Goal: Task Accomplishment & Management: Manage account settings

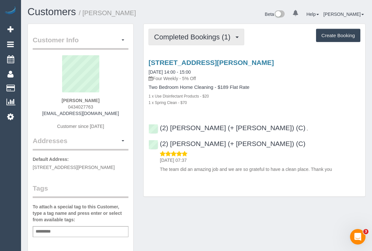
click at [177, 36] on span "Completed Bookings (1)" at bounding box center [193, 37] width 79 height 8
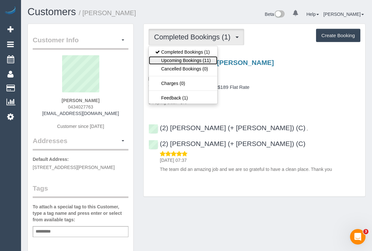
click at [193, 60] on link "Upcoming Bookings (11)" at bounding box center [183, 60] width 68 height 8
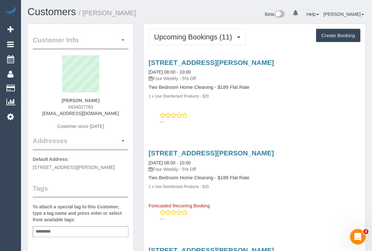
click at [277, 103] on div "29 Parslow Street, Unit 4, Malvern, VIC 3144 27/10/2025 08:00 - 10:00 Four Week…" at bounding box center [253, 90] width 221 height 75
click at [253, 97] on div "1 x Use Disinfectant Products - $20" at bounding box center [254, 96] width 212 height 6
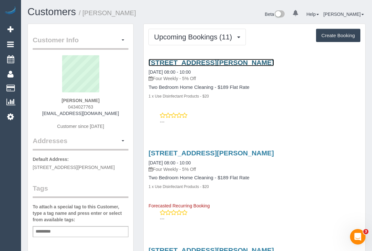
click at [239, 62] on link "29 Parslow Street, Unit 4, Malvern, VIC 3144" at bounding box center [210, 62] width 125 height 7
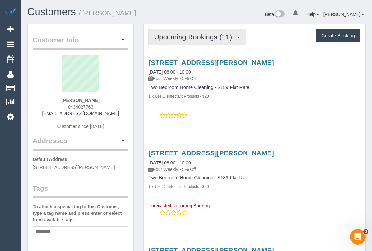
click at [198, 40] on button "Upcoming Bookings (11)" at bounding box center [196, 37] width 97 height 16
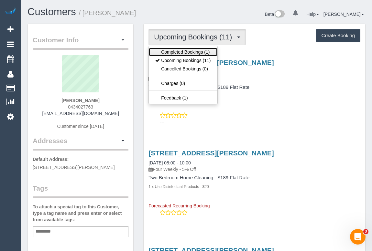
click at [192, 52] on link "Completed Bookings (1)" at bounding box center [183, 52] width 68 height 8
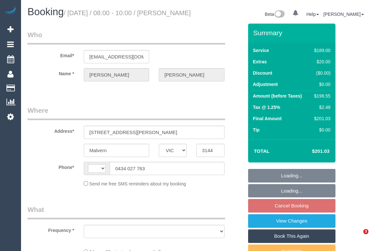
select select "VIC"
select select "object:275"
select select "string:stripe-pm_1S90bM2GScqysDRVnQyedN7u"
select select "number:29"
select select "number:14"
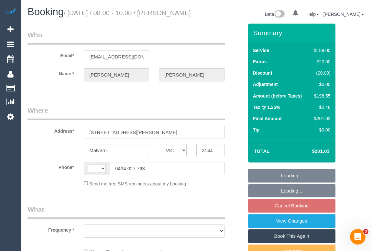
select select "number:19"
select select "number:22"
select select "number:34"
select select "number:26"
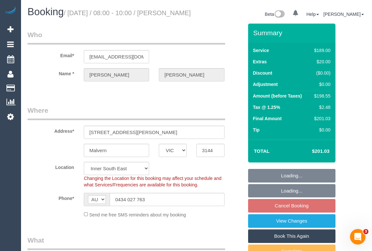
select select "string:AU"
select select "object:1384"
select select "spot2"
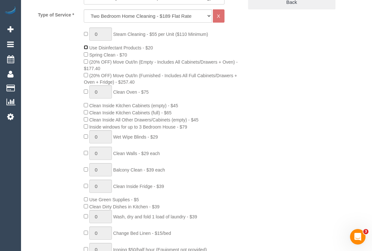
scroll to position [323, 0]
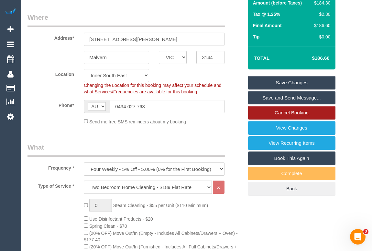
scroll to position [88, 0]
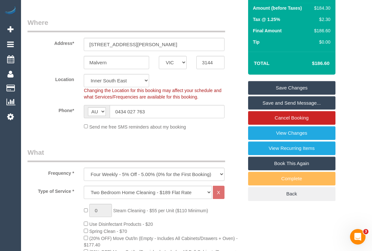
click at [289, 95] on link "Save Changes" at bounding box center [291, 88] width 87 height 14
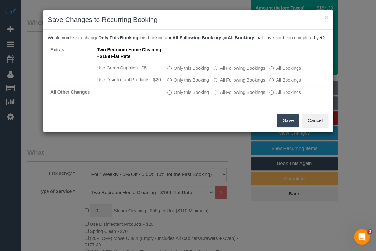
click at [284, 125] on button "Save" at bounding box center [288, 121] width 22 height 14
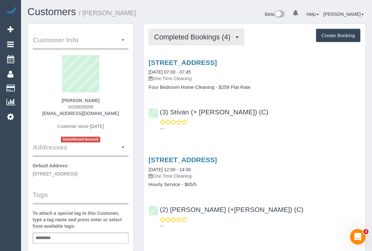
click at [178, 39] on span "Completed Bookings (4)" at bounding box center [193, 37] width 79 height 8
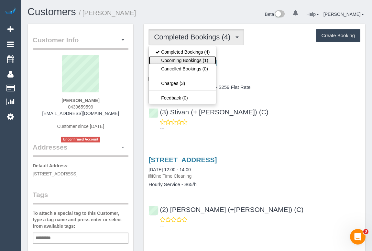
click at [189, 61] on link "Upcoming Bookings (1)" at bounding box center [182, 60] width 67 height 8
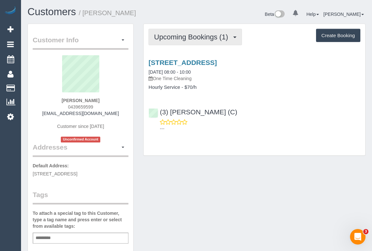
click at [188, 39] on span "Upcoming Bookings (1)" at bounding box center [192, 37] width 77 height 8
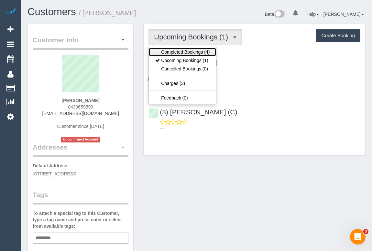
click at [186, 51] on link "Completed Bookings (4)" at bounding box center [182, 52] width 67 height 8
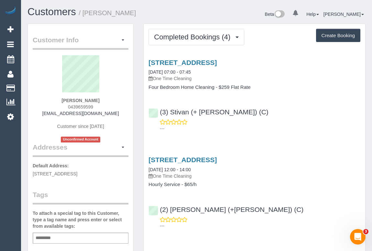
click at [279, 115] on div "(3) Stivan (+ Krunal) (C) ---" at bounding box center [253, 117] width 221 height 29
click at [194, 62] on link "2 Fermanagh Road, Camberwell., VIC 3124" at bounding box center [182, 62] width 68 height 7
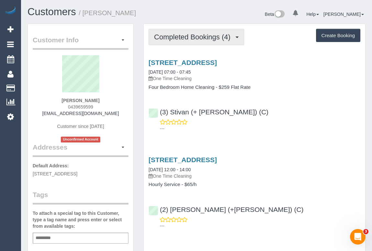
click at [189, 42] on button "Completed Bookings (4)" at bounding box center [196, 37] width 96 height 16
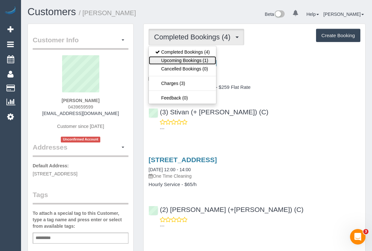
click at [185, 61] on link "Upcoming Bookings (1)" at bounding box center [182, 60] width 67 height 8
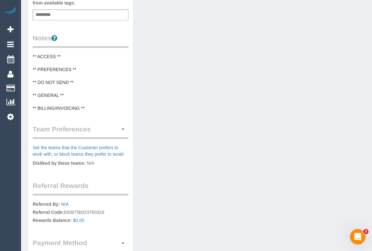
scroll to position [174, 0]
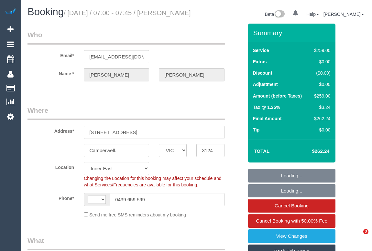
select select "VIC"
select select "string:AU"
select select "object:370"
select select "string:stripe-pm_1Na8Cf2GScqysDRVwMJ17Hvo"
select select "object:718"
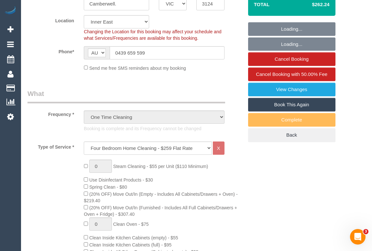
select select "number:28"
select select "number:14"
select select "number:19"
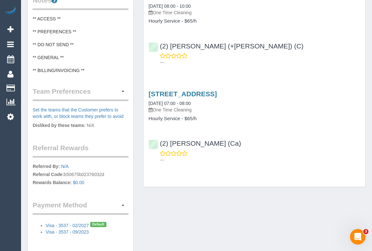
scroll to position [298, 0]
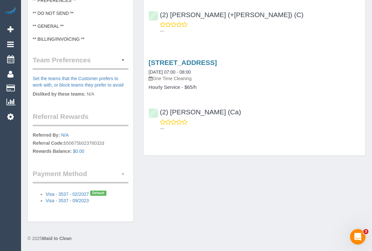
click at [125, 172] on button "button" at bounding box center [122, 174] width 11 height 10
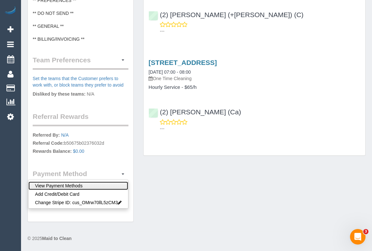
click at [97, 183] on link "View Payment Methods" at bounding box center [78, 186] width 100 height 8
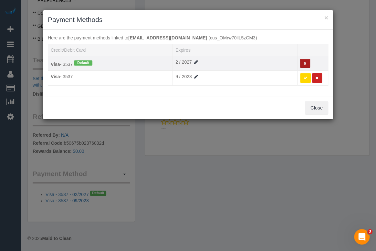
click at [303, 61] on button at bounding box center [305, 63] width 10 height 9
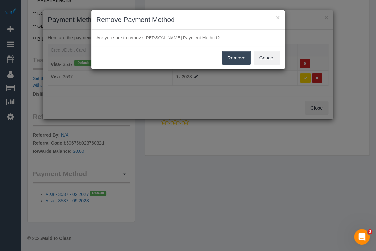
click at [239, 60] on button "Remove" at bounding box center [236, 58] width 29 height 14
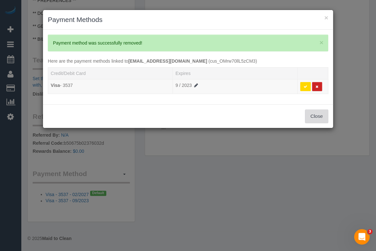
click at [313, 115] on button "Close" at bounding box center [316, 117] width 23 height 14
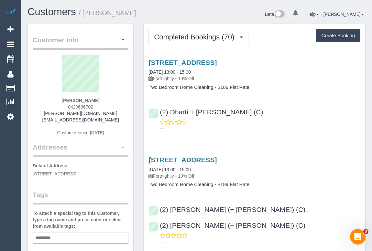
click at [281, 106] on div "(2) Dharti + Kishan (C) ---" at bounding box center [253, 117] width 221 height 29
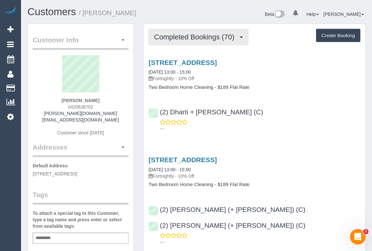
click at [202, 35] on span "Completed Bookings (70)" at bounding box center [195, 37] width 83 height 8
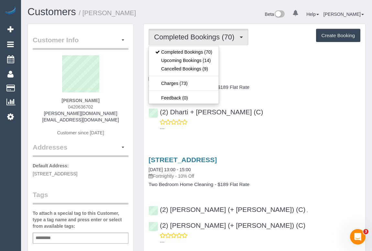
click at [273, 105] on div "(2) Dharti + Kishan (C) ---" at bounding box center [253, 117] width 221 height 29
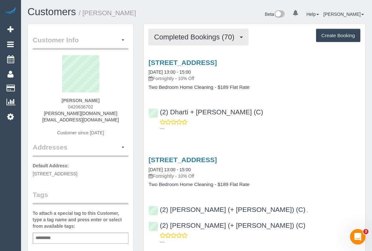
click at [193, 41] on button "Completed Bookings (70)" at bounding box center [198, 37] width 100 height 16
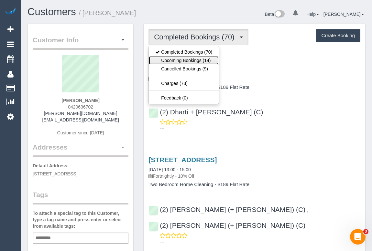
click at [185, 61] on link "Upcoming Bookings (14)" at bounding box center [184, 60] width 70 height 8
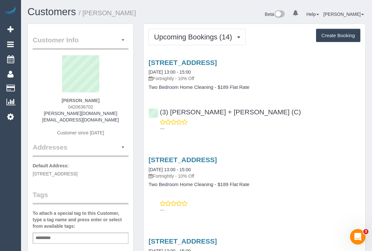
click at [310, 111] on div "(3) Gurdeep + Kamalpreet (C) ---" at bounding box center [253, 117] width 221 height 29
click at [214, 62] on link "3 Sedgman St, Brunswick East, Melbourne, VIC 3057" at bounding box center [182, 62] width 68 height 7
drag, startPoint x: 196, startPoint y: 61, endPoint x: 189, endPoint y: 61, distance: 7.4
click at [189, 61] on link "3 Sedgman St, Brunswick East, Melbourne, VIC 3057" at bounding box center [182, 62] width 68 height 7
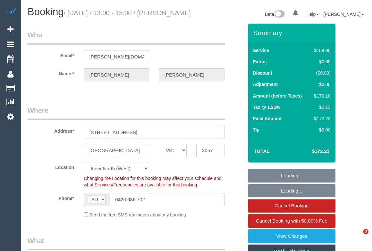
select select "VIC"
select select "number:28"
select select "number:16"
select select "number:19"
select select "number:23"
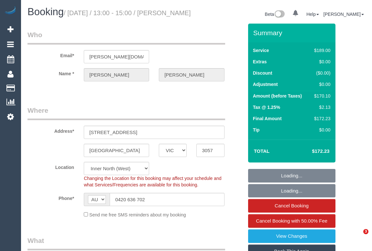
select select "number:35"
select select "number:26"
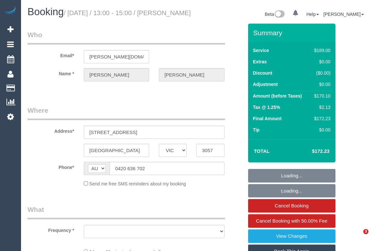
select select "VIC"
select select "string:stripe-pm_1Ljd4p2GScqysDRVO7uyB0E7"
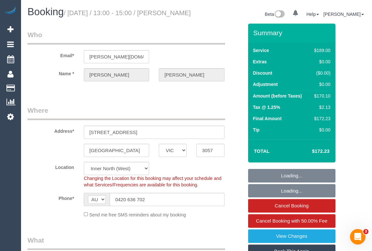
select select "object:701"
select select "number:28"
select select "number:16"
select select "number:19"
select select "number:23"
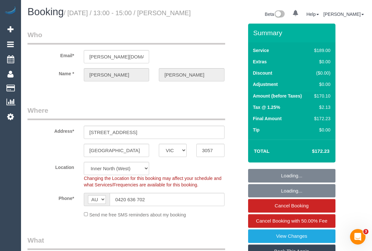
select select "number:35"
select select "number:26"
select select "object:802"
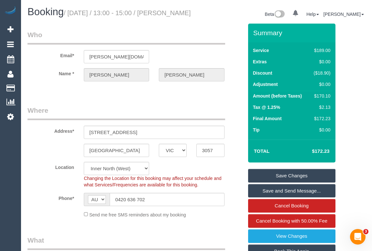
click at [189, 45] on legend "Who" at bounding box center [125, 37] width 197 height 15
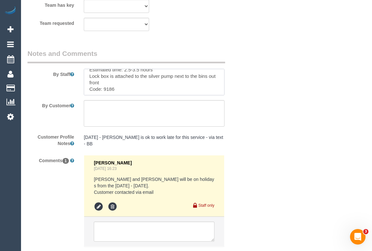
scroll to position [13, 0]
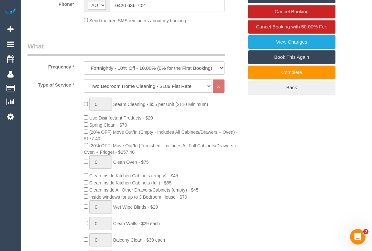
scroll to position [147, 0]
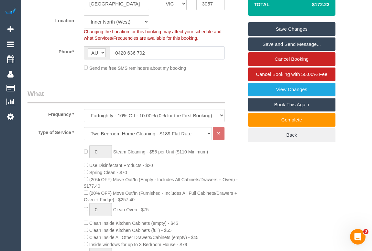
drag, startPoint x: 163, startPoint y: 60, endPoint x: 97, endPoint y: 59, distance: 66.2
click at [97, 59] on div "AF AL DZ AD AO AI AQ AG AR AM AW AU AT AZ BS BH BD BB BY BE BZ BJ BM BT BO BA B…" at bounding box center [154, 52] width 140 height 13
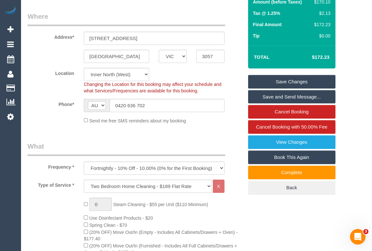
scroll to position [0, 0]
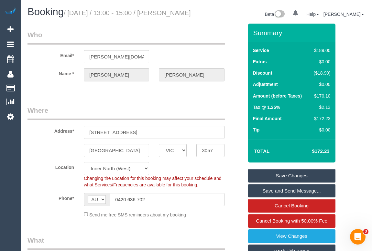
drag, startPoint x: 26, startPoint y: 23, endPoint x: 81, endPoint y: 25, distance: 55.3
click at [81, 20] on div "Booking / October 01, 2025 / 13:00 - 15:00 / Samuel Hales" at bounding box center [110, 13] width 174 height 14
copy small "Samuel Hales"
drag, startPoint x: 155, startPoint y: 206, endPoint x: 103, endPoint y: 204, distance: 52.1
click at [103, 204] on div "AF AL DZ AD AO AI AQ AG AR AM AW AU AT AZ BS BH BD BB BY BE BZ BJ BM BT BO BA B…" at bounding box center [154, 199] width 140 height 13
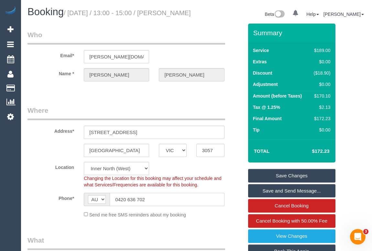
click at [153, 206] on input "0420 636 702" at bounding box center [167, 199] width 114 height 13
drag, startPoint x: 130, startPoint y: 205, endPoint x: 89, endPoint y: 205, distance: 41.4
click at [89, 205] on div "AF AL DZ AD AO AI AQ AG AR AM AW AU AT AZ BS BH BD BB BY BE BZ BJ BM BT BO BA B…" at bounding box center [154, 199] width 140 height 13
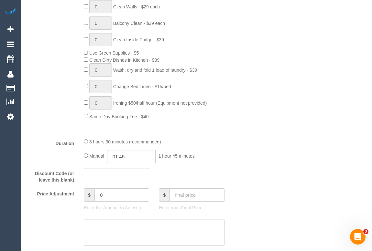
scroll to position [440, 0]
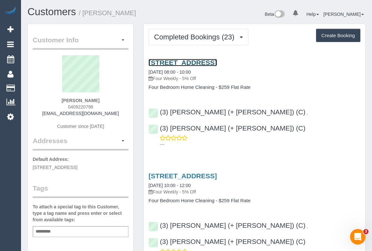
click at [205, 62] on link "18 The Grange, Malvern East, VIC 3145" at bounding box center [182, 62] width 68 height 7
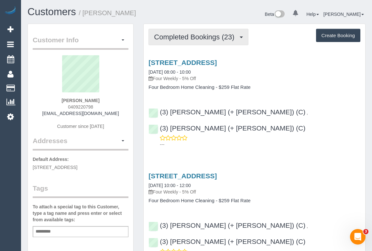
click at [192, 43] on button "Completed Bookings (23)" at bounding box center [198, 37] width 100 height 16
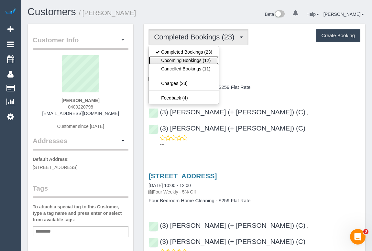
click at [186, 59] on link "Upcoming Bookings (12)" at bounding box center [184, 60] width 70 height 8
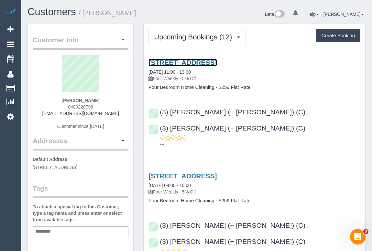
click at [216, 61] on link "18 The Grange, Malvern East, VIC 3145" at bounding box center [182, 62] width 68 height 7
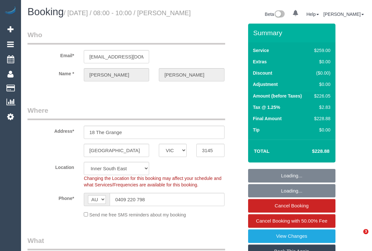
select select "VIC"
select select "string:stripe-pm_1NOuci2GScqysDRV5RU17w4v"
select select "number:27"
select select "number:14"
select select "number:19"
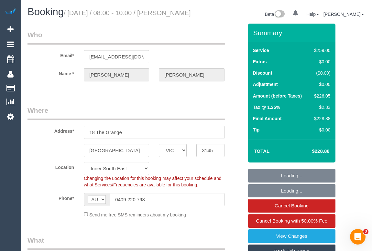
select select "number:24"
select select "object:1426"
select select "spot1"
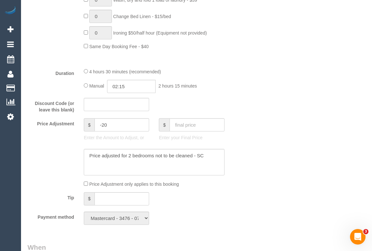
scroll to position [440, 0]
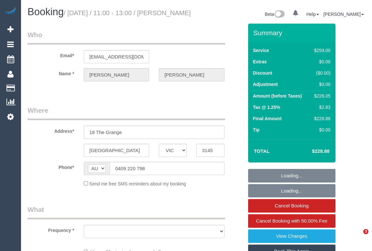
select select "VIC"
select select "string:stripe-pm_1NOuci2GScqysDRV5RU17w4v"
select select "number:27"
select select "number:14"
select select "number:19"
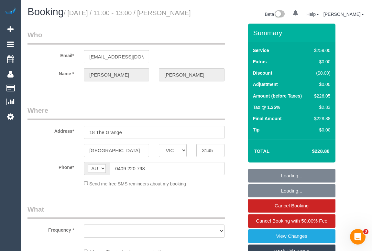
select select "number:24"
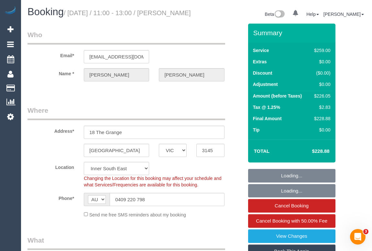
select select "object:1485"
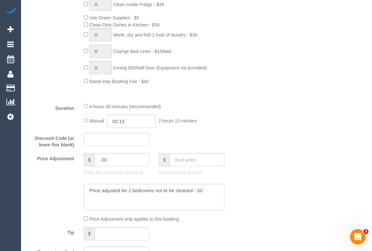
scroll to position [529, 0]
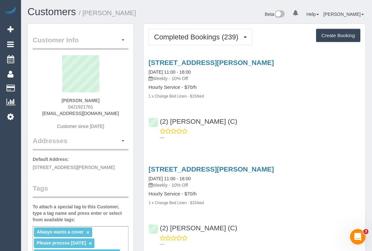
drag, startPoint x: 71, startPoint y: 107, endPoint x: 109, endPoint y: 108, distance: 37.5
click at [109, 108] on div "Daniella Miletic 0421921761 daniellamiletic@yahoo.com.au Customer since 2020" at bounding box center [81, 95] width 96 height 81
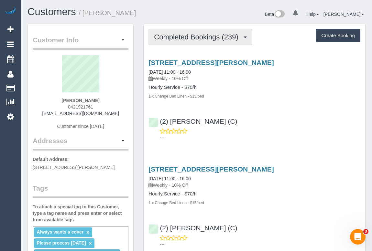
click at [186, 37] on span "Completed Bookings (239)" at bounding box center [197, 37] width 87 height 8
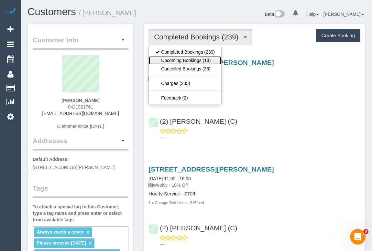
click at [191, 60] on link "Upcoming Bookings (13)" at bounding box center [185, 60] width 72 height 8
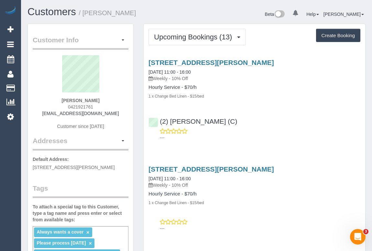
click at [63, 104] on div "Daniella Miletic 0421921761 daniellamiletic@yahoo.com.au Customer since 2020" at bounding box center [81, 95] width 96 height 81
drag, startPoint x: 63, startPoint y: 105, endPoint x: 131, endPoint y: 107, distance: 67.9
copy div "0421921761 daniellamiletic@yahoo.com.au Customer since 2020 Addresses"
click at [113, 106] on div "Daniella Miletic 0421921761 daniellamiletic@yahoo.com.au Customer since 2020" at bounding box center [81, 95] width 96 height 81
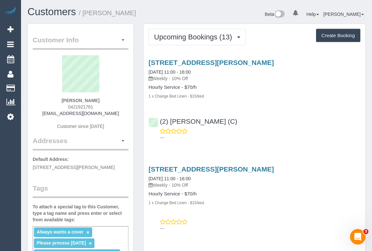
drag, startPoint x: 100, startPoint y: 106, endPoint x: 54, endPoint y: 107, distance: 45.9
click at [54, 107] on div "Daniella Miletic 0421921761 daniellamiletic@yahoo.com.au Customer since 2020" at bounding box center [81, 95] width 96 height 81
copy span "0421921761"
click at [98, 113] on link "daniellamiletic@yahoo.com.au" at bounding box center [80, 113] width 77 height 5
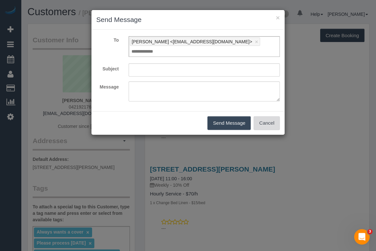
click at [267, 116] on button "Cancel" at bounding box center [267, 123] width 26 height 14
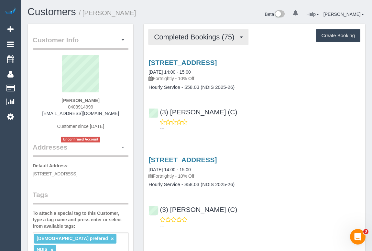
click at [200, 39] on span "Completed Bookings (75)" at bounding box center [195, 37] width 83 height 8
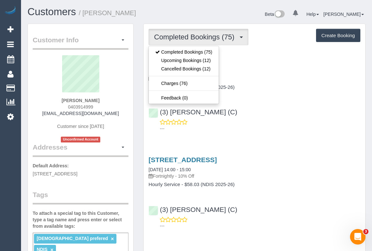
click at [330, 126] on p "---" at bounding box center [260, 128] width 200 height 6
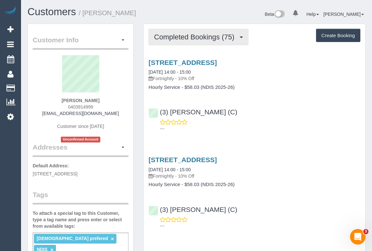
click at [178, 36] on span "Completed Bookings (75)" at bounding box center [195, 37] width 83 height 8
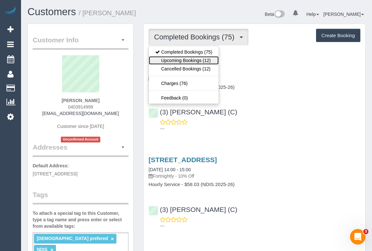
click at [175, 61] on link "Upcoming Bookings (12)" at bounding box center [184, 60] width 70 height 8
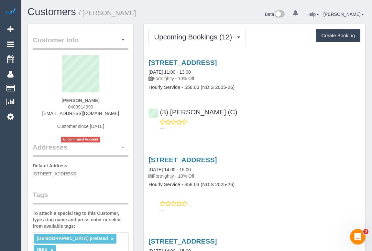
click at [303, 105] on div "(3) Afzaal Ahmad (C) ---" at bounding box center [253, 117] width 221 height 29
click at [205, 61] on link "10 Zeal Street, Brunswick, VIC 3056" at bounding box center [182, 62] width 68 height 7
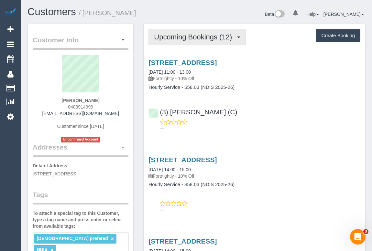
click at [200, 43] on button "Upcoming Bookings (12)" at bounding box center [196, 37] width 97 height 16
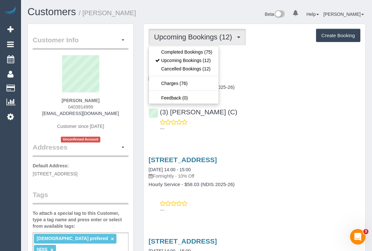
click at [216, 61] on link "[STREET_ADDRESS]" at bounding box center [182, 62] width 68 height 7
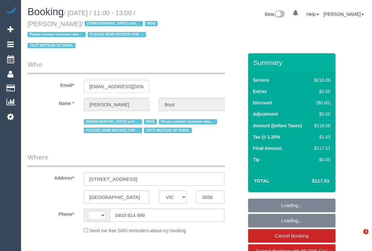
select select "VIC"
select select "number:28"
select select "number:14"
select select "number:19"
select select "number:24"
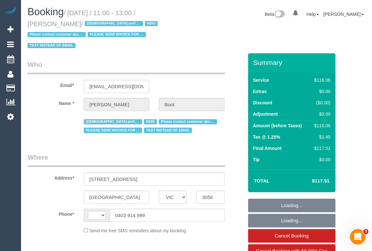
select select "number:35"
select select "number:13"
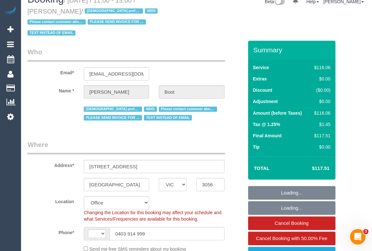
select select "object:563"
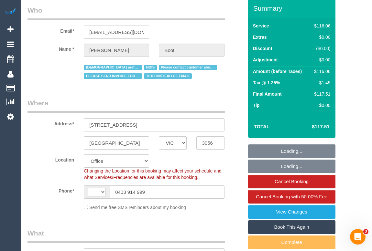
select select "string:AU"
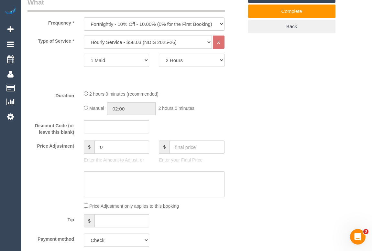
scroll to position [294, 0]
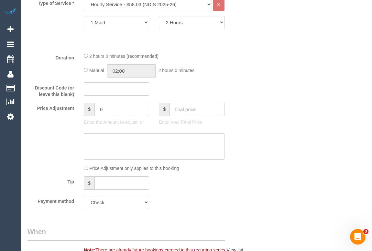
scroll to position [323, 0]
drag, startPoint x: 112, startPoint y: 94, endPoint x: 55, endPoint y: 94, distance: 56.9
click at [55, 103] on div "Price Adjustment $ 0 Enter the Amount to Adjust, or $ Enter your Final Price" at bounding box center [135, 116] width 225 height 26
type input "-35"
click at [109, 133] on textarea at bounding box center [154, 146] width 140 height 26
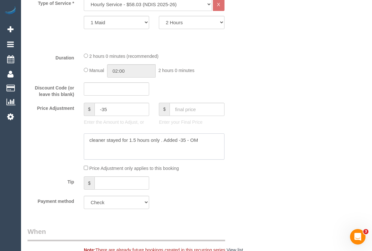
type textarea "cleaner stayed for 1.5 hours only . Added -35 - OM"
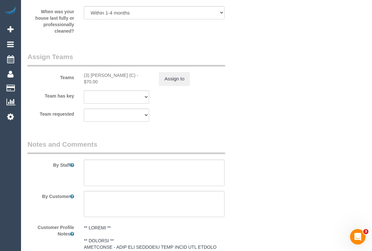
scroll to position [734, 0]
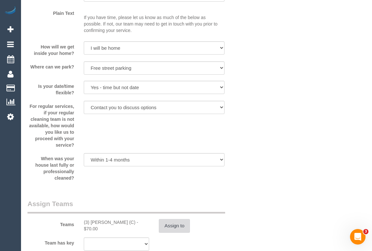
click at [172, 219] on button "Assign to" at bounding box center [174, 226] width 31 height 14
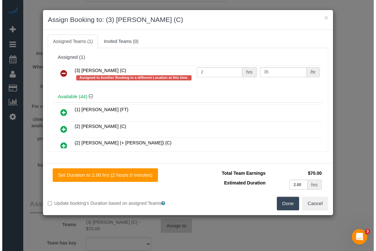
scroll to position [728, 0]
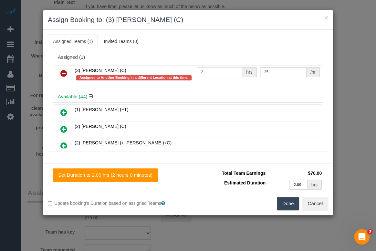
drag, startPoint x: 209, startPoint y: 73, endPoint x: 181, endPoint y: 73, distance: 28.8
click at [181, 73] on tr "(3) Afzaal Ahmad (C) Assigned to Another Booking in a different Location at thi…" at bounding box center [188, 74] width 267 height 18
type input "1.5"
click at [268, 140] on td "(2) Chalini (+ Mayon) (C)" at bounding box center [197, 146] width 248 height 16
click at [287, 201] on button "Done" at bounding box center [288, 204] width 23 height 14
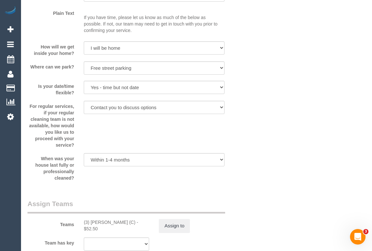
click at [268, 181] on div "Who Email* lcb807@hotmail.com Name * Leandra Boot Female prefered NDIS Please c…" at bounding box center [196, 169] width 338 height 1701
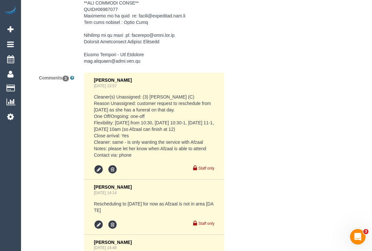
scroll to position [1520, 0]
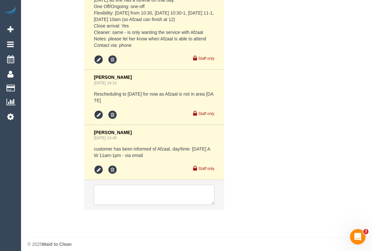
click at [127, 188] on textarea at bounding box center [154, 195] width 120 height 20
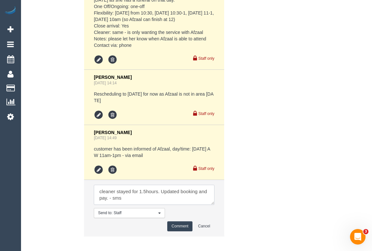
type textarea "cleaner stayed for 1.5hours. Updated booking and pay. - sms"
click at [178, 221] on button "Comment" at bounding box center [179, 226] width 25 height 10
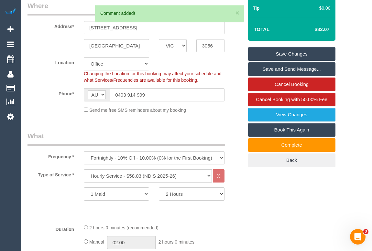
scroll to position [80, 0]
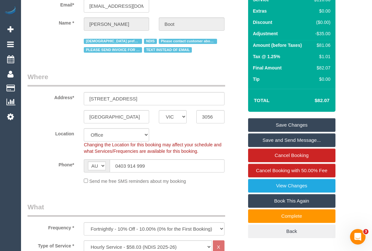
click at [291, 118] on link "Save Changes" at bounding box center [291, 125] width 87 height 14
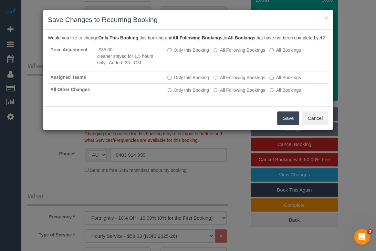
click at [284, 123] on button "Save" at bounding box center [288, 118] width 22 height 14
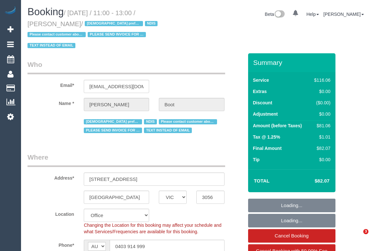
select select "VIC"
select select "object:773"
select select "number:28"
select select "number:14"
select select "number:19"
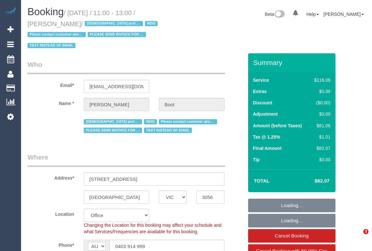
select select "number:24"
select select "number:35"
select select "number:13"
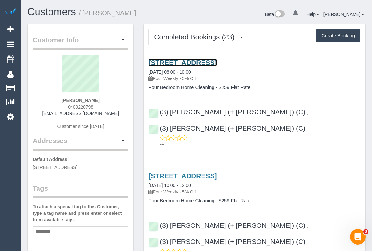
click at [200, 61] on link "18 The Grange, Malvern East, VIC 3145" at bounding box center [182, 62] width 68 height 7
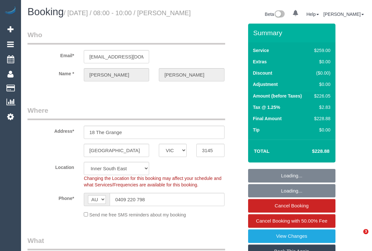
select select "VIC"
select select "string:stripe-pm_1NOuci2GScqysDRV5RU17w4v"
select select "number:27"
select select "number:14"
select select "number:19"
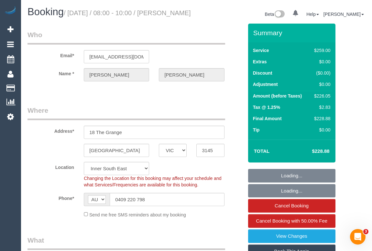
select select "number:24"
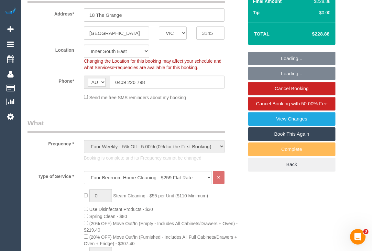
select select "object:1436"
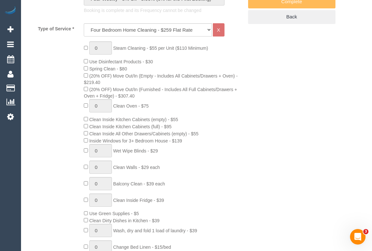
select select "spot1"
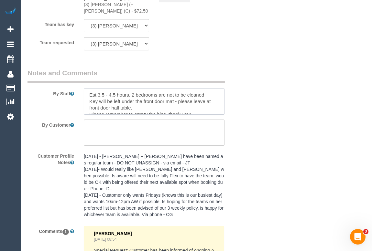
scroll to position [6, 0]
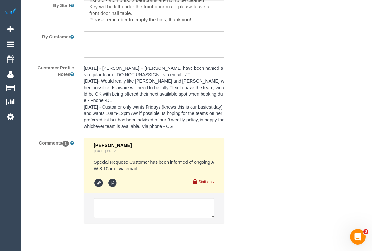
scroll to position [1225, 0]
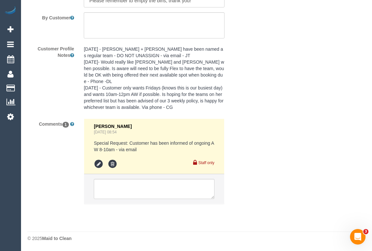
click at [159, 69] on pre "[DATE] - [PERSON_NAME] + [PERSON_NAME] have been named as regular team - DO NOT…" at bounding box center [154, 78] width 140 height 65
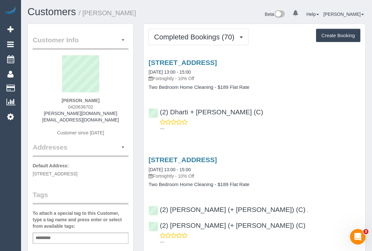
drag, startPoint x: 68, startPoint y: 107, endPoint x: 95, endPoint y: 107, distance: 27.5
click at [95, 107] on div "[PERSON_NAME] 0420636702 [PERSON_NAME][DOMAIN_NAME][EMAIL_ADDRESS][DOMAIN_NAME]…" at bounding box center [81, 98] width 96 height 87
copy span "0420636702"
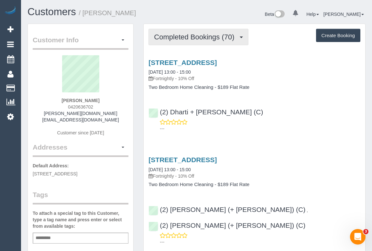
click at [193, 34] on span "Completed Bookings (70)" at bounding box center [195, 37] width 83 height 8
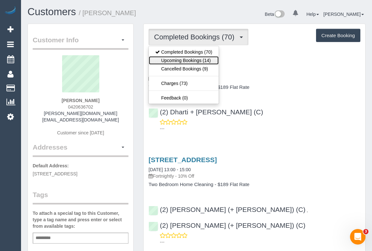
click at [183, 60] on link "Upcoming Bookings (14)" at bounding box center [184, 60] width 70 height 8
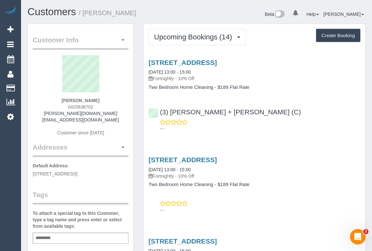
click at [307, 128] on p "---" at bounding box center [260, 128] width 200 height 6
click at [193, 62] on link "[STREET_ADDRESS]" at bounding box center [182, 62] width 68 height 7
drag, startPoint x: 64, startPoint y: 166, endPoint x: 94, endPoint y: 166, distance: 30.7
click at [77, 171] on span "[STREET_ADDRESS]" at bounding box center [55, 173] width 45 height 5
copy span "[GEOGRAPHIC_DATA]"
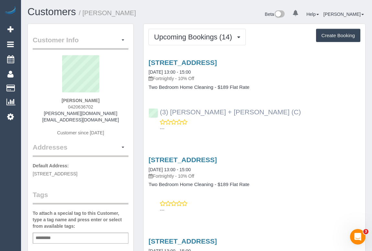
click at [157, 109] on div "(3) [PERSON_NAME] + [PERSON_NAME] (C) ---" at bounding box center [253, 117] width 221 height 29
copy link "(3) [PERSON_NAME] + [PERSON_NAME] (C)"
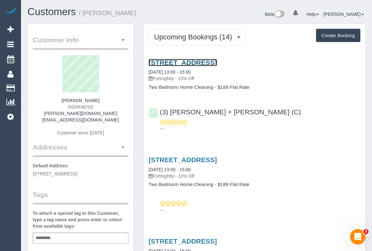
click at [199, 62] on link "[STREET_ADDRESS]" at bounding box center [182, 62] width 68 height 7
click at [317, 121] on div "---" at bounding box center [254, 125] width 212 height 13
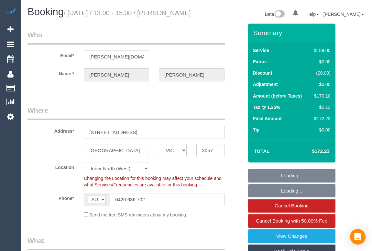
select select "VIC"
select select "number:28"
select select "number:16"
select select "number:19"
select select "number:23"
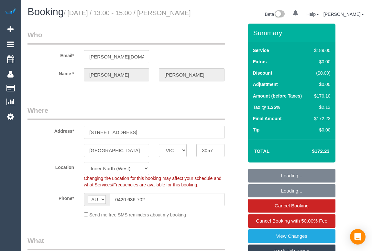
select select "number:35"
select select "number:26"
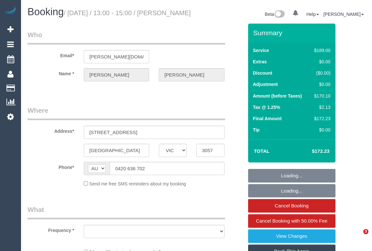
select select "VIC"
select select "object:553"
select select "string:stripe-pm_1Ljd4p2GScqysDRVO7uyB0E7"
select select "number:28"
select select "number:16"
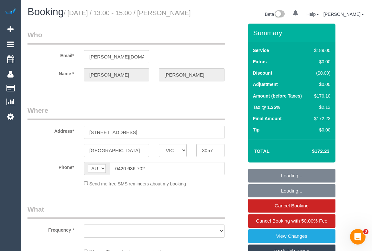
select select "number:19"
select select "number:23"
select select "number:35"
select select "number:26"
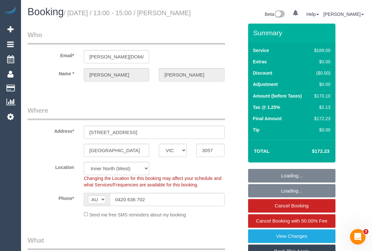
select select "object:816"
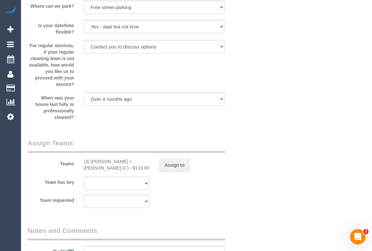
scroll to position [969, 0]
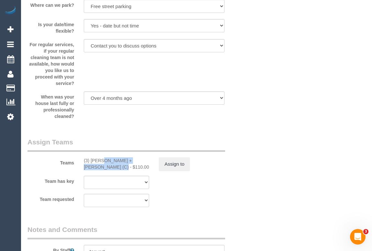
drag, startPoint x: 82, startPoint y: 169, endPoint x: 144, endPoint y: 169, distance: 61.7
click at [144, 169] on div "(3) [PERSON_NAME] + [PERSON_NAME] (C) - $110.00" at bounding box center [116, 163] width 75 height 13
click at [172, 171] on button "Assign to" at bounding box center [174, 164] width 31 height 14
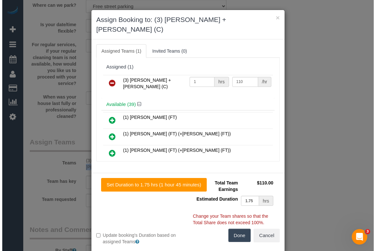
scroll to position [1051, 0]
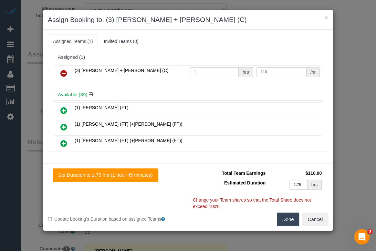
click at [65, 71] on icon at bounding box center [63, 73] width 7 height 8
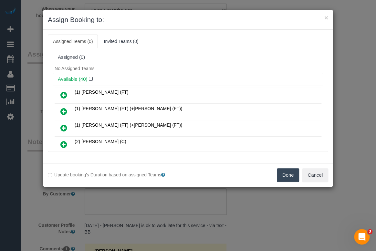
click at [280, 175] on button "Done" at bounding box center [288, 175] width 23 height 14
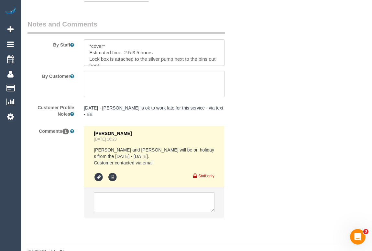
scroll to position [1193, 0]
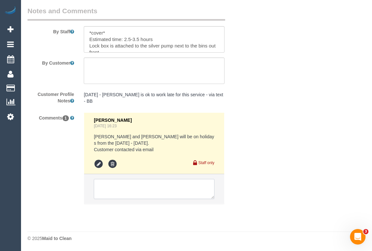
click at [122, 190] on textarea at bounding box center [154, 189] width 120 height 20
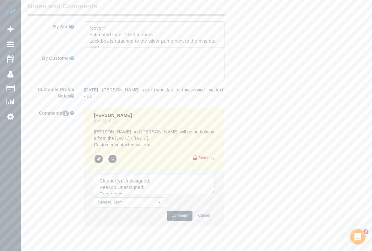
click at [178, 187] on textarea at bounding box center [154, 184] width 120 height 20
paste textarea "(3) Gurdeep + Kamalpreet (C)"
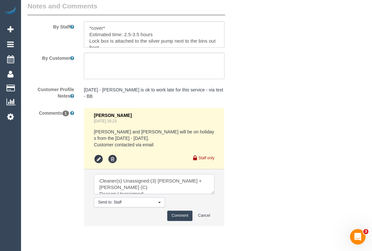
drag, startPoint x: 213, startPoint y: 196, endPoint x: 245, endPoint y: 225, distance: 42.8
click at [214, 194] on textarea at bounding box center [154, 184] width 120 height 20
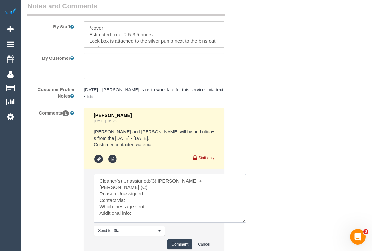
click at [152, 192] on textarea at bounding box center [170, 198] width 152 height 48
click at [131, 200] on textarea at bounding box center [170, 198] width 152 height 48
click at [164, 206] on textarea at bounding box center [170, 198] width 152 height 48
click at [165, 207] on textarea at bounding box center [170, 198] width 152 height 48
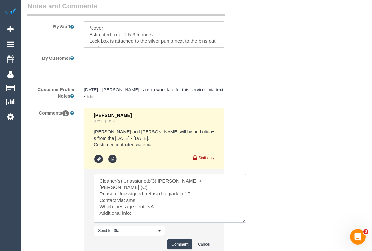
click at [146, 212] on textarea at bounding box center [170, 198] width 152 height 48
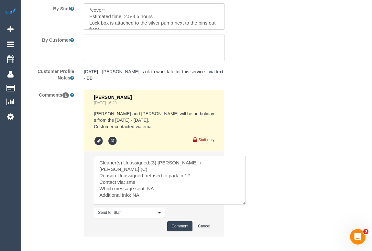
scroll to position [1248, 0]
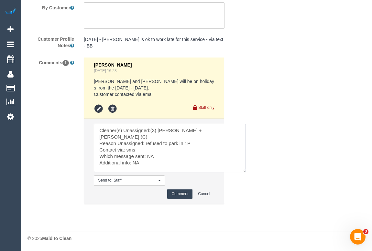
type textarea "Cleaner(s) Unassigned:(3) Gurdeep + Kamalpreet (C) Reason Unassigned: refused t…"
click at [179, 194] on button "Comment" at bounding box center [179, 194] width 25 height 10
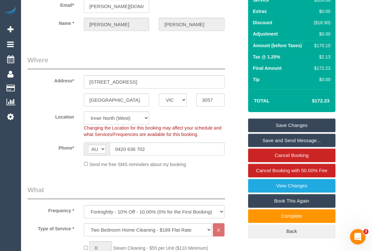
scroll to position [15, 0]
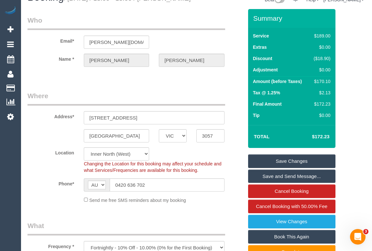
click at [273, 168] on link "Save Changes" at bounding box center [291, 161] width 87 height 14
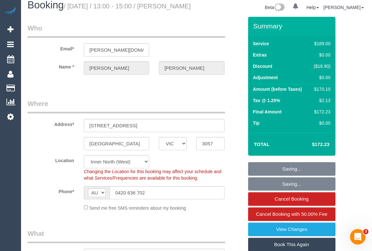
scroll to position [0, 0]
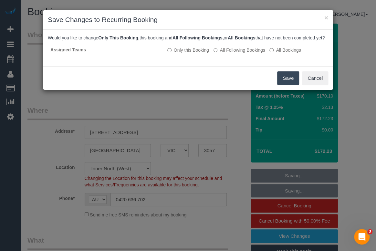
click at [289, 84] on button "Save" at bounding box center [288, 78] width 22 height 14
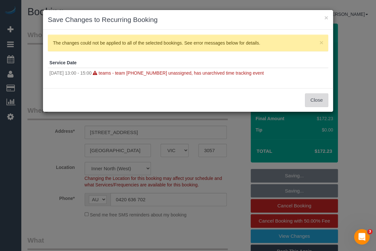
drag, startPoint x: 316, startPoint y: 103, endPoint x: 315, endPoint y: 107, distance: 4.8
click at [316, 103] on button "Close" at bounding box center [316, 100] width 23 height 14
click at [315, 108] on div "× Save Changes to Recurring Booking × The changes could not be applied to all o…" at bounding box center [188, 125] width 376 height 251
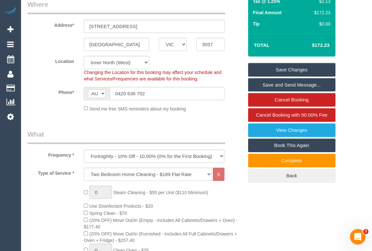
scroll to position [89, 0]
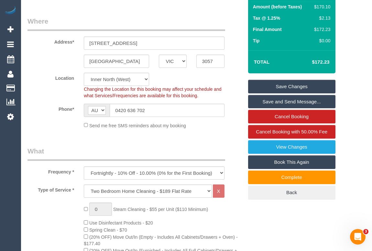
click at [281, 93] on link "Save Changes" at bounding box center [291, 87] width 87 height 14
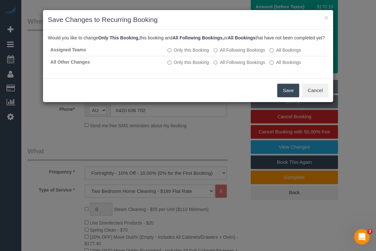
click at [284, 97] on button "Save" at bounding box center [288, 91] width 22 height 14
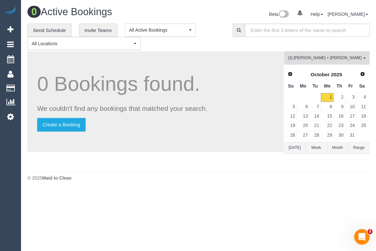
click at [209, 195] on body "0 Beta Your Notifications You have 0 alerts Add Booking Bookings Active Booking…" at bounding box center [188, 125] width 376 height 251
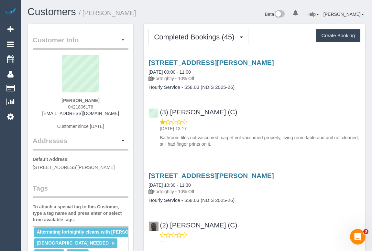
click at [281, 95] on div "[STREET_ADDRESS][PERSON_NAME] [DATE] 09:00 - 11:00 Fortnightly - 10% Off Hourly…" at bounding box center [253, 101] width 221 height 97
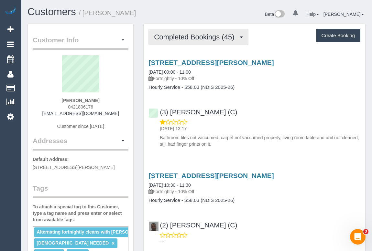
click at [178, 39] on span "Completed Bookings (45)" at bounding box center [195, 37] width 83 height 8
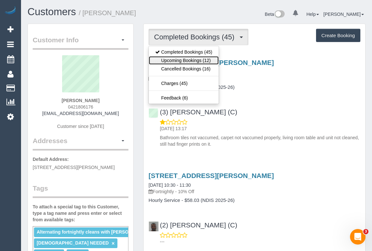
click at [194, 58] on link "Upcoming Bookings (12)" at bounding box center [184, 60] width 70 height 8
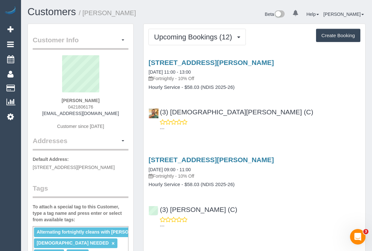
click at [297, 114] on div "(3) [DEMOGRAPHIC_DATA][PERSON_NAME] (C) ---" at bounding box center [253, 117] width 221 height 29
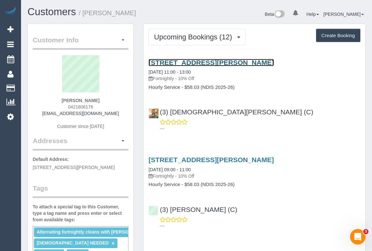
click at [204, 61] on link "[STREET_ADDRESS][PERSON_NAME]" at bounding box center [210, 62] width 125 height 7
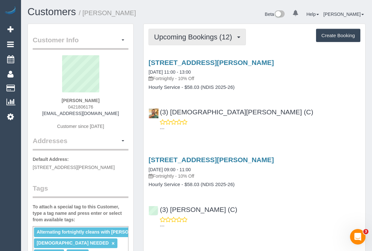
click at [193, 41] on button "Upcoming Bookings (12)" at bounding box center [196, 37] width 97 height 16
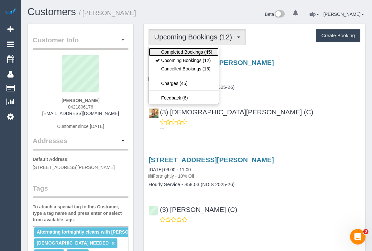
click at [191, 53] on link "Completed Bookings (45)" at bounding box center [184, 52] width 70 height 8
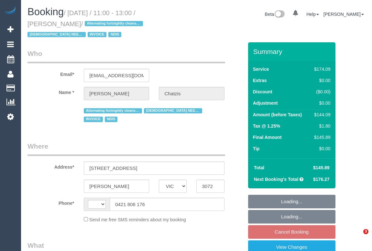
select select "VIC"
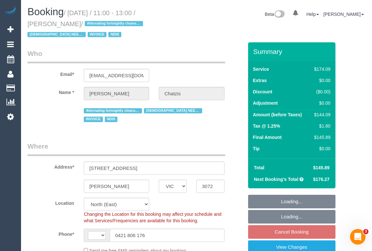
select select "object:787"
select select "string:AU"
select select "180"
select select "number:28"
select select "number:14"
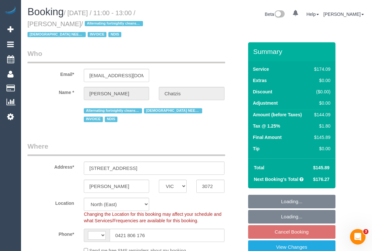
select select "number:19"
select select "number:36"
select select "number:35"
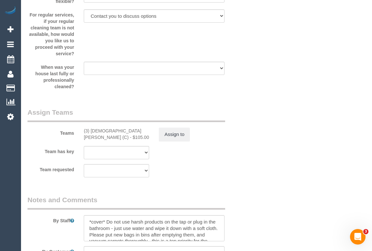
scroll to position [822, 0]
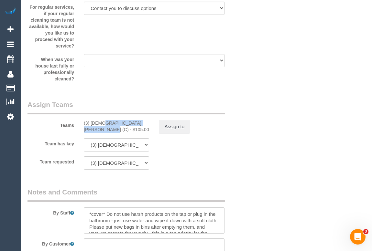
drag, startPoint x: 83, startPoint y: 102, endPoint x: 133, endPoint y: 103, distance: 49.8
click at [133, 120] on div "(3) [DEMOGRAPHIC_DATA][PERSON_NAME] (C) - $105.00" at bounding box center [116, 126] width 75 height 13
copy div "(3) [DEMOGRAPHIC_DATA][PERSON_NAME] (C) -"
click at [142, 120] on div "(3) [DEMOGRAPHIC_DATA][PERSON_NAME] (C) - $105.00" at bounding box center [116, 126] width 65 height 13
click at [174, 120] on button "Assign to" at bounding box center [174, 127] width 31 height 14
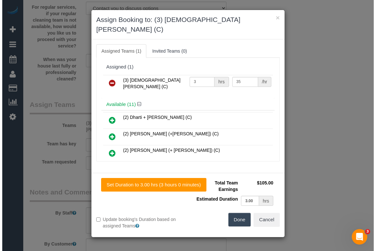
scroll to position [816, 0]
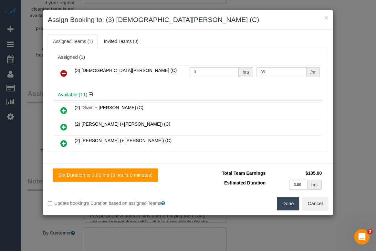
click at [62, 71] on icon at bounding box center [63, 73] width 7 height 8
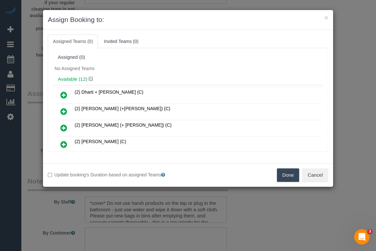
click at [284, 173] on button "Done" at bounding box center [288, 175] width 23 height 14
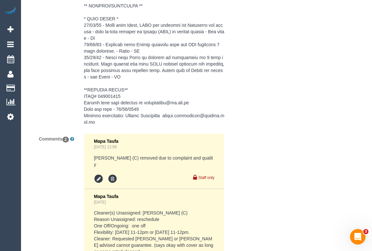
scroll to position [1374, 0]
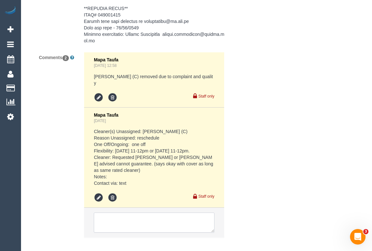
click at [115, 213] on textarea at bounding box center [154, 223] width 120 height 20
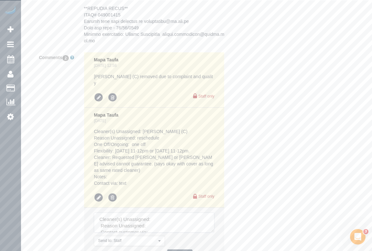
click at [174, 213] on textarea at bounding box center [154, 223] width 120 height 20
paste textarea "(3) Buddhi Adhikari (C) -"
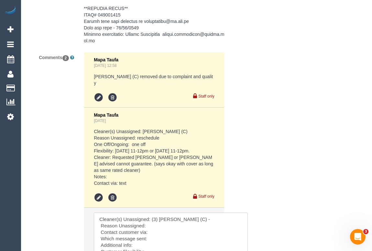
drag, startPoint x: 212, startPoint y: 198, endPoint x: 257, endPoint y: 235, distance: 58.3
click at [248, 235] on textarea at bounding box center [171, 237] width 154 height 48
click at [152, 213] on textarea at bounding box center [176, 241] width 165 height 57
click at [159, 213] on textarea at bounding box center [176, 241] width 165 height 57
click at [154, 213] on textarea at bounding box center [176, 241] width 165 height 57
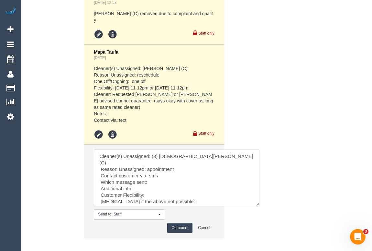
scroll to position [1437, 0]
drag, startPoint x: 148, startPoint y: 136, endPoint x: 166, endPoint y: 135, distance: 18.4
click at [166, 149] on textarea at bounding box center [176, 177] width 165 height 57
paste textarea "No contact"
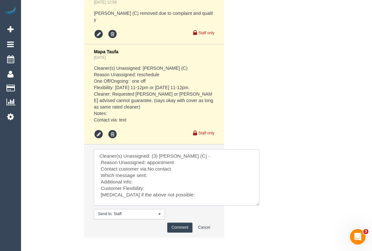
click at [149, 149] on textarea at bounding box center [176, 177] width 165 height 57
paste textarea "No contact"
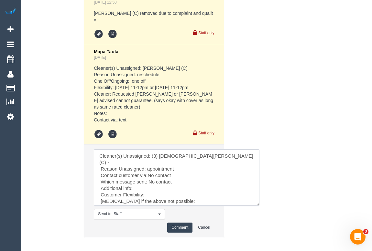
click at [144, 149] on textarea at bounding box center [176, 177] width 165 height 57
click at [152, 154] on textarea at bounding box center [176, 177] width 165 height 57
click at [182, 161] on textarea at bounding box center [176, 177] width 165 height 57
type textarea "Cleaner(s) Unassigned: (3) Buddhi Adhikari (C) - Reason Unassigned: appointment…"
click at [177, 223] on button "Comment" at bounding box center [179, 228] width 25 height 10
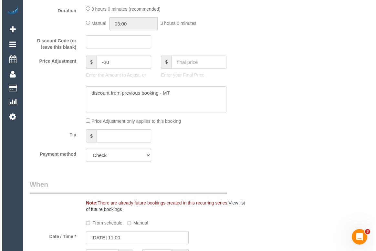
scroll to position [0, 0]
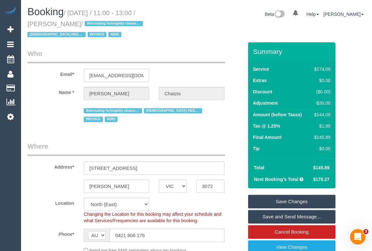
click at [284, 195] on link "Save Changes" at bounding box center [291, 202] width 87 height 14
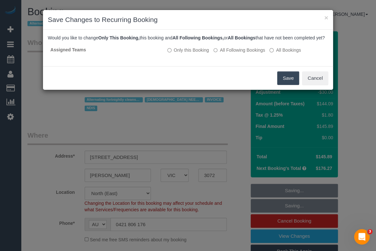
click at [286, 85] on button "Save" at bounding box center [288, 78] width 22 height 14
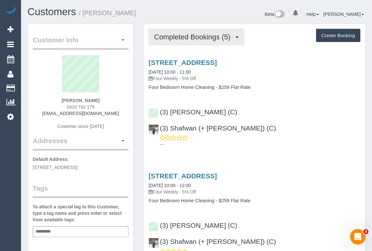
click at [181, 37] on span "Completed Bookings (5)" at bounding box center [193, 37] width 79 height 8
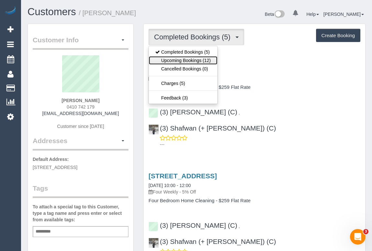
click at [188, 60] on link "Upcoming Bookings (12)" at bounding box center [183, 60] width 68 height 8
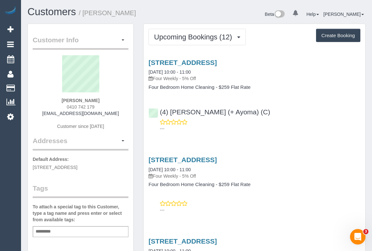
drag, startPoint x: 65, startPoint y: 106, endPoint x: 114, endPoint y: 107, distance: 49.5
click at [114, 107] on div "Cindy Biggs 0410 742 179 cindyvr2001@yahoo.com Customer since 2025" at bounding box center [81, 95] width 96 height 81
copy span "0410 742 179"
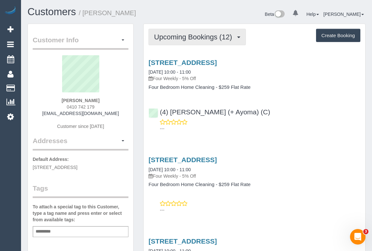
click at [193, 39] on span "Upcoming Bookings (12)" at bounding box center [194, 37] width 81 height 8
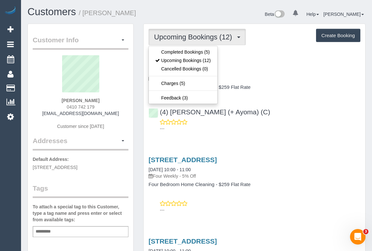
click at [239, 114] on div "(4) Nilash (+ Ayoma) (C) ---" at bounding box center [253, 117] width 221 height 29
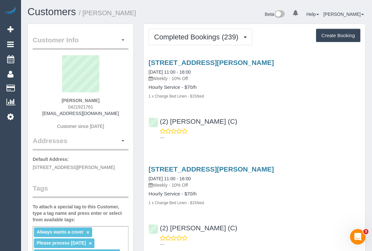
click at [325, 172] on div "[STREET_ADDRESS][PERSON_NAME] [DATE] 11:00 - 16:00 Weekly - 10% Off" at bounding box center [254, 176] width 212 height 23
drag, startPoint x: 63, startPoint y: 106, endPoint x: 101, endPoint y: 106, distance: 38.8
click at [101, 106] on div "[PERSON_NAME] 0421921761 [EMAIL_ADDRESS][DOMAIN_NAME] Customer since [DATE]" at bounding box center [81, 95] width 96 height 81
copy span "0421921761"
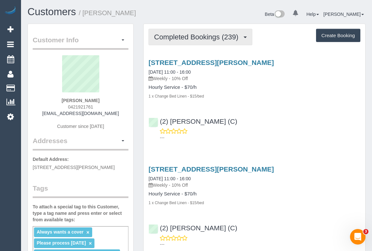
click at [196, 41] on button "Completed Bookings (239)" at bounding box center [200, 37] width 104 height 16
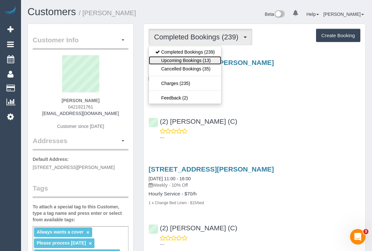
click at [190, 61] on link "Upcoming Bookings (13)" at bounding box center [185, 60] width 72 height 8
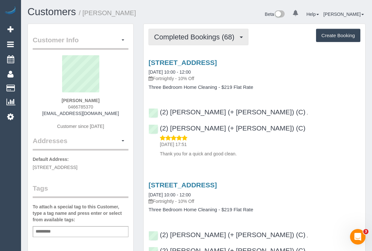
click at [197, 35] on span "Completed Bookings (68)" at bounding box center [195, 37] width 83 height 8
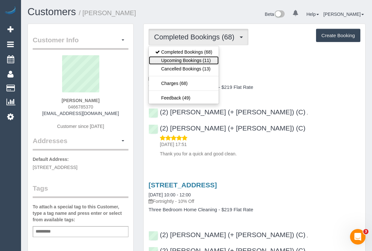
click at [195, 60] on link "Upcoming Bookings (11)" at bounding box center [184, 60] width 70 height 8
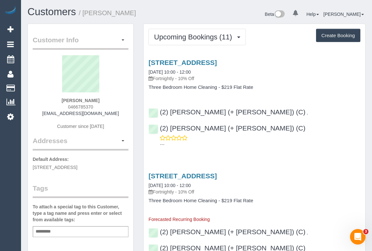
click at [216, 62] on link "[STREET_ADDRESS]" at bounding box center [182, 62] width 68 height 7
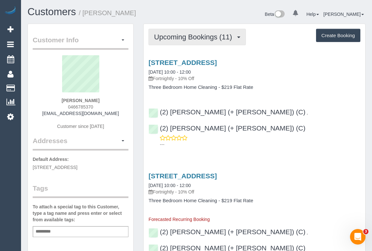
click at [197, 36] on span "Upcoming Bookings (11)" at bounding box center [194, 37] width 81 height 8
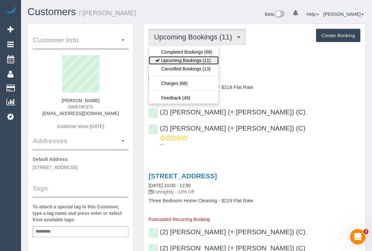
click at [191, 59] on link "Upcoming Bookings (11)" at bounding box center [184, 60] width 70 height 8
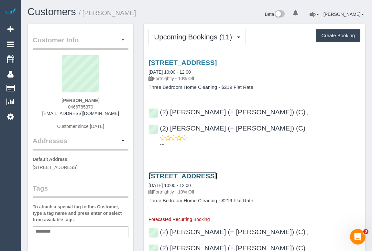
click at [183, 172] on link "[STREET_ADDRESS]" at bounding box center [182, 175] width 68 height 7
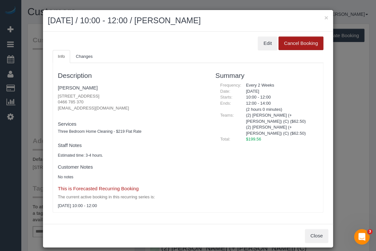
click at [292, 44] on button "Cancel Booking" at bounding box center [301, 44] width 45 height 14
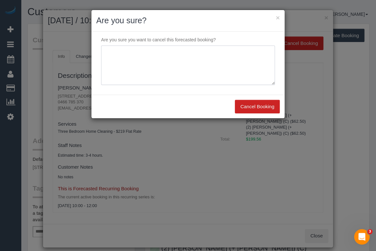
click at [144, 51] on textarea at bounding box center [188, 65] width 174 height 39
type textarea "Not needed. - OM"
click at [249, 106] on button "Cancel Booking" at bounding box center [257, 107] width 45 height 14
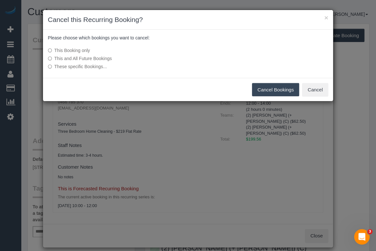
click at [272, 90] on button "Cancel Bookings" at bounding box center [276, 90] width 48 height 14
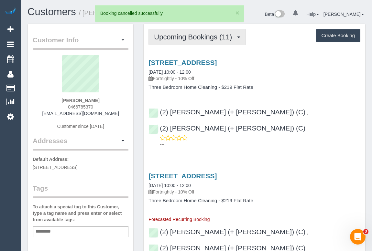
click at [198, 38] on span "Upcoming Bookings (11)" at bounding box center [194, 37] width 81 height 8
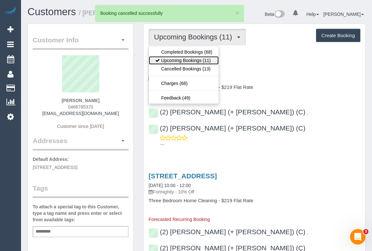
click at [191, 61] on link "Upcoming Bookings (11)" at bounding box center [184, 60] width 70 height 8
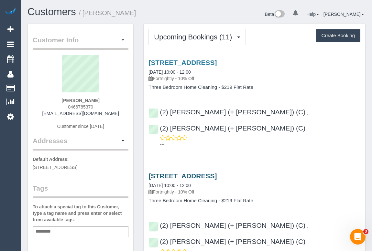
scroll to position [58, 0]
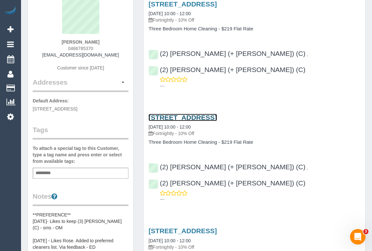
click at [197, 114] on link "[STREET_ADDRESS]" at bounding box center [182, 117] width 68 height 7
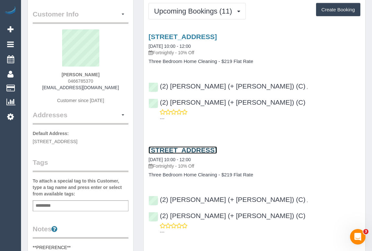
scroll to position [0, 0]
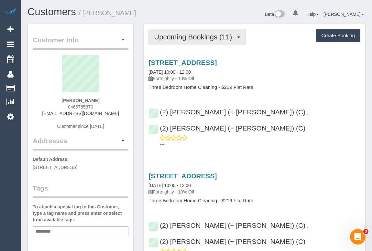
click at [182, 37] on span "Upcoming Bookings (11)" at bounding box center [194, 37] width 81 height 8
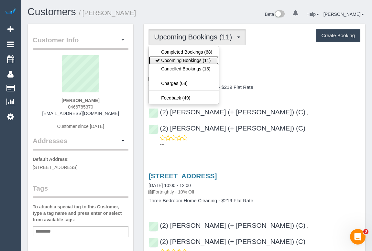
click at [178, 61] on link "Upcoming Bookings (11)" at bounding box center [184, 60] width 70 height 8
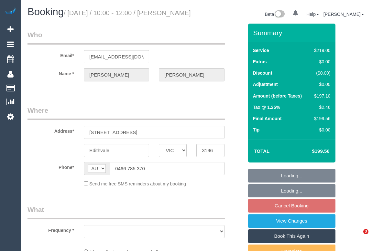
select select "VIC"
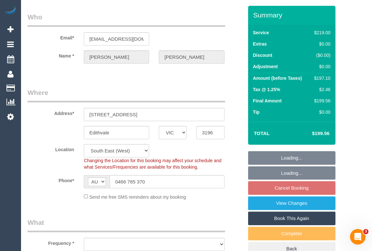
select select "object:630"
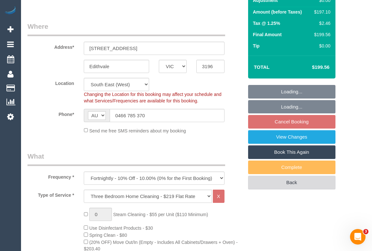
select select "string:stripe-pm_1LNVwL2GScqysDRVkuqR7zB5"
select select "number:28"
select select "number:14"
select select "number:18"
select select "number:22"
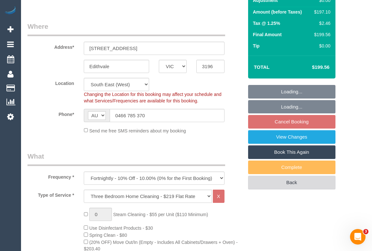
select select "number:34"
select select "number:12"
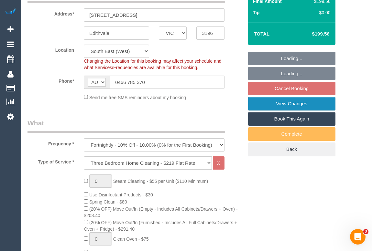
select select "object:1324"
select select "spot3"
click at [284, 97] on fieldset "Loading... Loading... Cancel Booking View Changes Book This Again Complete Back" at bounding box center [291, 104] width 87 height 105
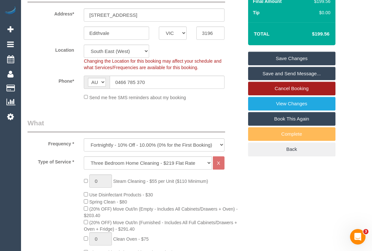
click at [275, 95] on link "Cancel Booking" at bounding box center [291, 89] width 87 height 14
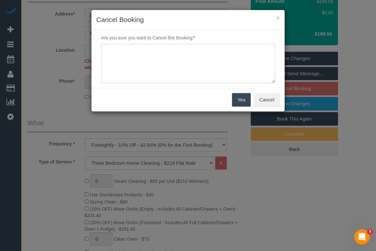
click at [140, 52] on textarea at bounding box center [188, 63] width 174 height 39
type textarea "Not needed - OM"
click at [234, 100] on button "Yes" at bounding box center [241, 100] width 19 height 14
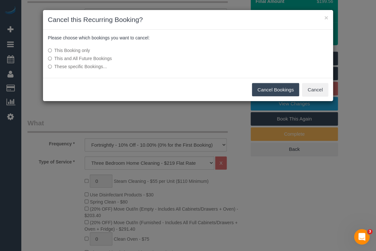
click at [267, 91] on button "Cancel Bookings" at bounding box center [276, 90] width 48 height 14
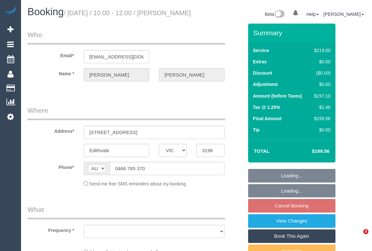
select select "VIC"
select select "string:stripe-pm_1LNVwL2GScqysDRVkuqR7zB5"
select select "number:28"
select select "number:14"
select select "number:18"
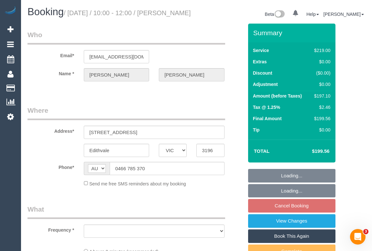
select select "number:22"
select select "number:34"
select select "number:12"
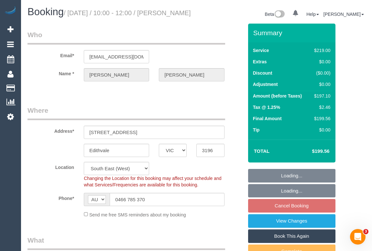
scroll to position [88, 0]
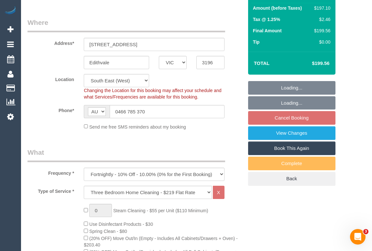
select select "object:1321"
select select "spot3"
click at [294, 126] on fieldset "Loading... Loading... Cancel Booking View Changes Book This Again Complete Back" at bounding box center [291, 133] width 87 height 105
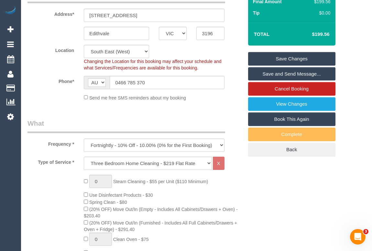
scroll to position [117, 0]
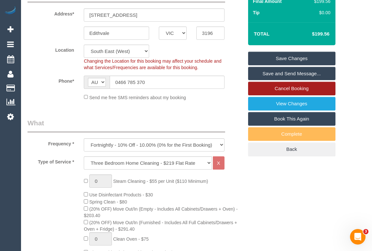
click at [278, 95] on link "Cancel Booking" at bounding box center [291, 89] width 87 height 14
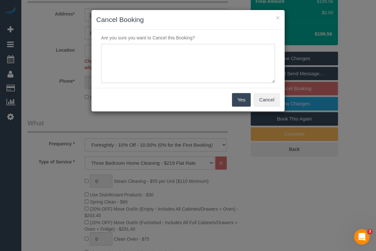
click at [133, 52] on textarea at bounding box center [188, 63] width 174 height 39
type textarea "Not needed. - OM"
click at [239, 94] on button "Yes" at bounding box center [241, 100] width 19 height 14
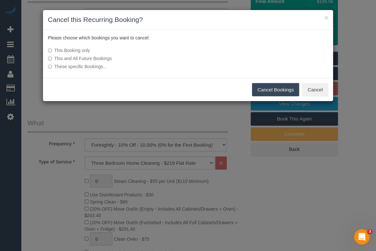
click at [256, 88] on button "Cancel Bookings" at bounding box center [276, 90] width 48 height 14
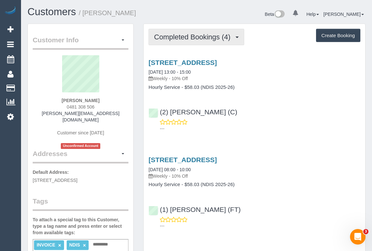
click at [183, 37] on span "Completed Bookings (4)" at bounding box center [193, 37] width 79 height 8
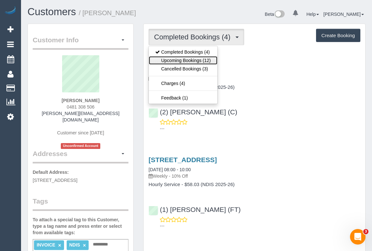
click at [179, 61] on link "Upcoming Bookings (12)" at bounding box center [183, 60] width 68 height 8
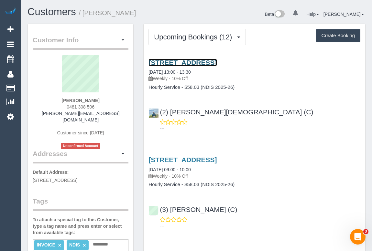
click at [210, 62] on link "[STREET_ADDRESS]" at bounding box center [182, 62] width 68 height 7
drag, startPoint x: 66, startPoint y: 106, endPoint x: 108, endPoint y: 107, distance: 42.7
click at [108, 107] on div "[PERSON_NAME] 0481 308 506 [PERSON_NAME][EMAIL_ADDRESS][DOMAIN_NAME] Customer s…" at bounding box center [81, 102] width 96 height 94
copy span "0481 308 506"
click at [200, 59] on link "[STREET_ADDRESS]" at bounding box center [182, 62] width 68 height 7
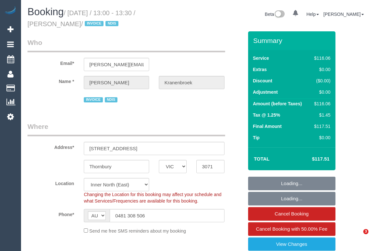
select select "VIC"
select select "object:838"
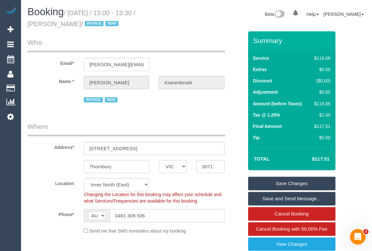
drag, startPoint x: 152, startPoint y: 216, endPoint x: 103, endPoint y: 216, distance: 48.1
click at [103, 216] on div "AF AL DZ AD AO AI AQ AG AR AM AW AU AT AZ BS BH BD BB BY BE BZ BJ BM BT BO BA B…" at bounding box center [154, 215] width 140 height 13
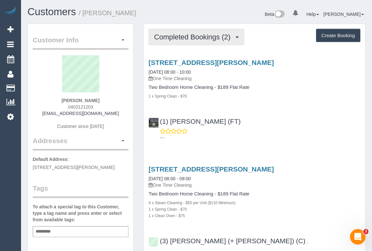
click at [185, 40] on span "Completed Bookings (2)" at bounding box center [193, 37] width 79 height 8
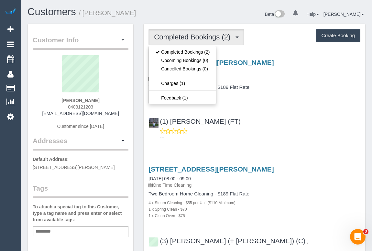
click at [324, 140] on p "---" at bounding box center [260, 137] width 200 height 6
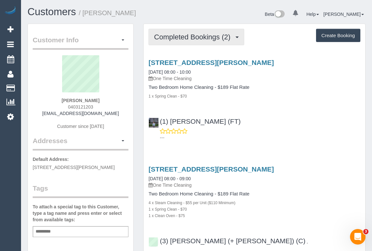
click at [199, 40] on span "Completed Bookings (2)" at bounding box center [193, 37] width 79 height 8
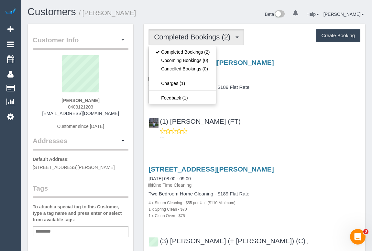
click at [277, 119] on div "(1) [PERSON_NAME] (FT) ---" at bounding box center [253, 126] width 221 height 29
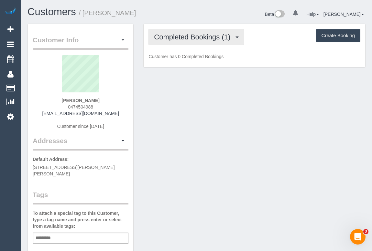
click at [197, 42] on button "Completed Bookings (1)" at bounding box center [196, 37] width 96 height 16
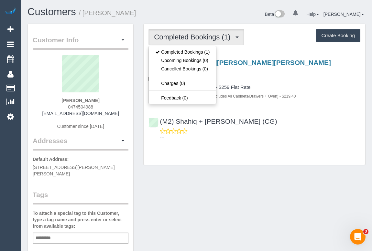
click at [298, 146] on div "Completed Bookings (1) Completed Bookings (1) Upcoming Bookings (0) Cancelled B…" at bounding box center [253, 94] width 221 height 141
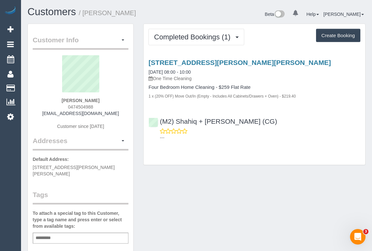
click at [267, 214] on div "Customer Info Edit Contact Info Send Message Email Preferences Special Sales Ta…" at bounding box center [196, 243] width 347 height 439
click at [154, 121] on div "(M2) Shahiq + [PERSON_NAME] (CG) ---" at bounding box center [253, 126] width 221 height 29
click at [189, 199] on div "Customer Info Edit Contact Info Send Message Email Preferences Special Sales Ta…" at bounding box center [196, 243] width 347 height 439
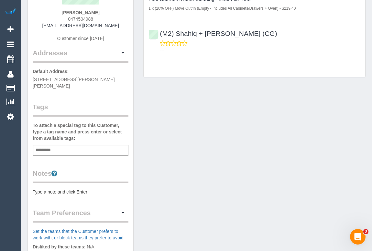
click at [207, 131] on div "Customer Info Edit Contact Info Send Message Email Preferences Special Sales Ta…" at bounding box center [196, 155] width 347 height 439
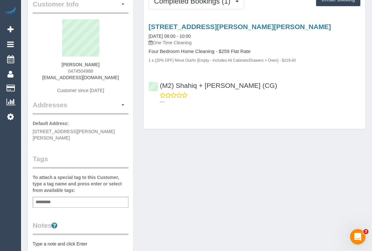
scroll to position [0, 0]
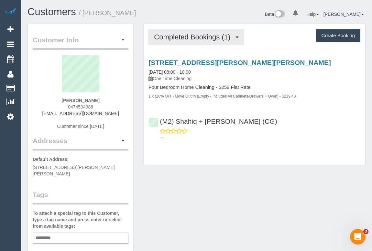
click at [192, 37] on span "Completed Bookings (1)" at bounding box center [193, 37] width 79 height 8
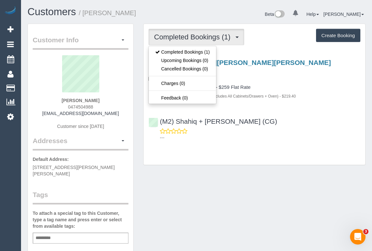
click at [207, 189] on div "Customer Info Edit Contact Info Send Message Email Preferences Special Sales Ta…" at bounding box center [196, 243] width 347 height 439
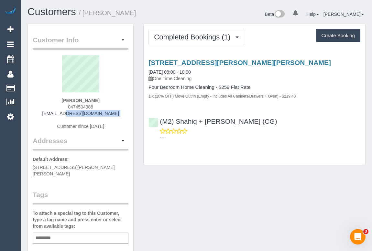
drag, startPoint x: 45, startPoint y: 115, endPoint x: 115, endPoint y: 116, distance: 70.1
click at [115, 116] on div "[PERSON_NAME] 0474504988 [EMAIL_ADDRESS][DOMAIN_NAME] Customer since [DATE]" at bounding box center [81, 95] width 96 height 81
copy div "[EMAIL_ADDRESS][DOMAIN_NAME]"
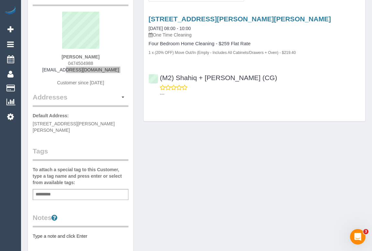
scroll to position [88, 0]
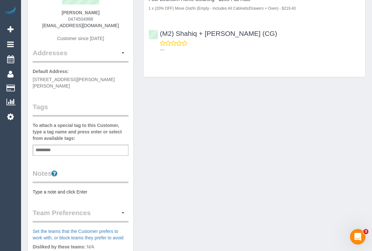
click at [74, 189] on pre "Type a note and click Enter" at bounding box center [81, 192] width 96 height 6
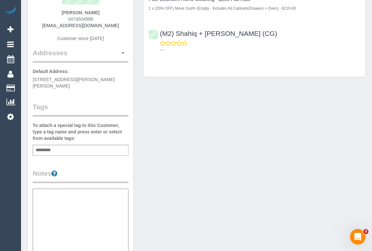
click at [61, 198] on textarea at bounding box center [81, 222] width 96 height 67
paste textarea "**********"
click at [81, 190] on textarea "**********" at bounding box center [81, 222] width 96 height 67
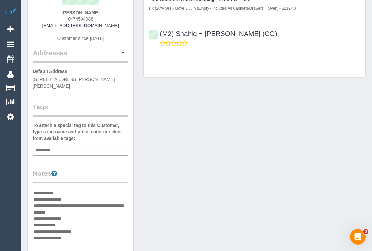
click at [119, 197] on textarea "**********" at bounding box center [81, 222] width 96 height 67
drag, startPoint x: 55, startPoint y: 204, endPoint x: 33, endPoint y: 203, distance: 22.3
click at [33, 203] on textarea "**********" at bounding box center [81, 222] width 96 height 67
drag, startPoint x: 107, startPoint y: 196, endPoint x: 117, endPoint y: 197, distance: 10.4
click at [117, 197] on textarea "**********" at bounding box center [81, 222] width 96 height 67
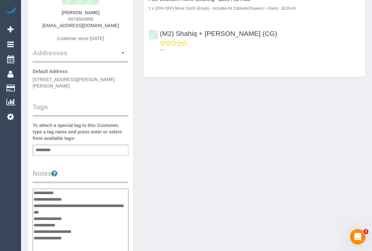
drag, startPoint x: 52, startPoint y: 205, endPoint x: 66, endPoint y: 205, distance: 14.6
click at [66, 205] on textarea "**********" at bounding box center [81, 222] width 96 height 67
click at [73, 204] on textarea "**********" at bounding box center [81, 222] width 96 height 67
type textarea "**********"
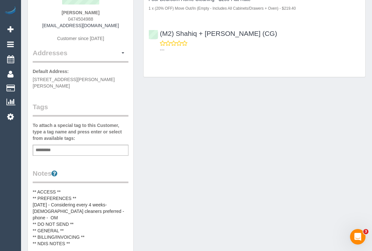
click at [237, 196] on div "Customer Info Edit Contact Info Send Message Email Preferences Special Sales Ta…" at bounding box center [196, 181] width 347 height 491
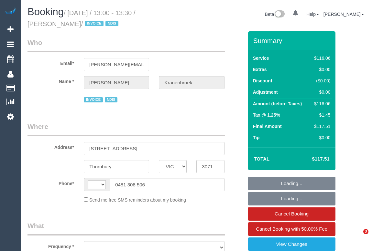
select select "VIC"
select select "string:AU"
select select "object:622"
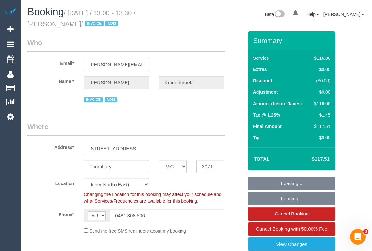
select select "number:29"
select select "number:14"
select select "number:19"
select select "number:23"
select select "number:34"
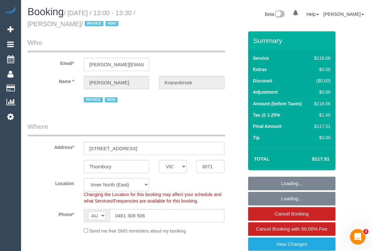
select select "object:775"
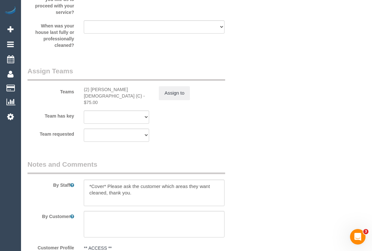
scroll to position [911, 0]
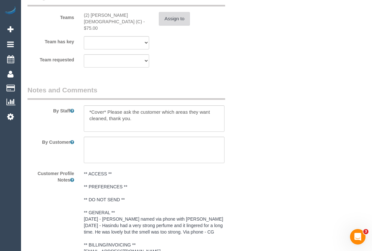
click at [177, 20] on button "Assign to" at bounding box center [174, 19] width 31 height 14
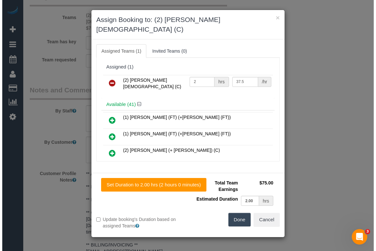
scroll to position [904, 0]
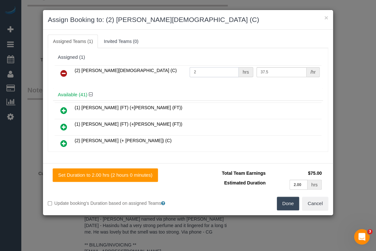
click at [203, 71] on input "2" at bounding box center [214, 72] width 49 height 10
type input "2.75"
click at [283, 202] on button "Done" at bounding box center [288, 204] width 23 height 14
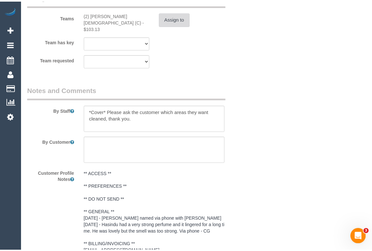
scroll to position [911, 0]
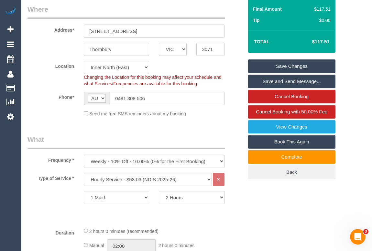
scroll to position [206, 0]
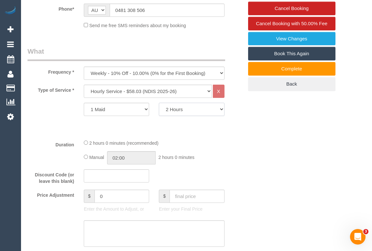
click at [220, 109] on select "2 Hours 2.5 Hours 3 Hours 3.5 Hours 4 Hours 4.5 Hours 5 Hours 5.5 Hours 6 Hours…" at bounding box center [191, 109] width 65 height 13
select select "150"
click at [159, 103] on select "2 Hours 2.5 Hours 3 Hours 3.5 Hours 4 Hours 4.5 Hours 5 Hours 5.5 Hours 6 Hours…" at bounding box center [191, 109] width 65 height 13
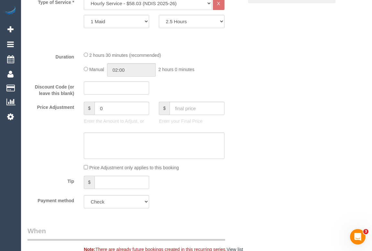
scroll to position [294, 0]
click at [107, 141] on textarea at bounding box center [154, 145] width 140 height 26
drag, startPoint x: 123, startPoint y: 109, endPoint x: 90, endPoint y: 108, distance: 32.3
click at [90, 108] on div "$ 0" at bounding box center [116, 107] width 65 height 13
click at [104, 107] on input "1450" at bounding box center [121, 107] width 55 height 13
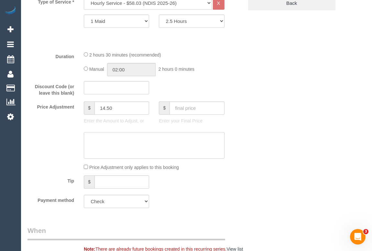
click at [122, 140] on textarea at bounding box center [154, 145] width 140 height 26
type input "14.5"
click at [90, 138] on textarea at bounding box center [154, 145] width 140 height 26
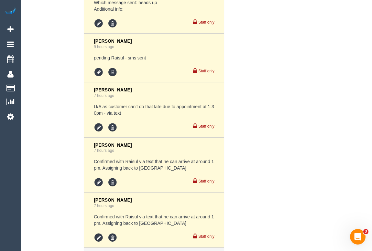
scroll to position [1300, 0]
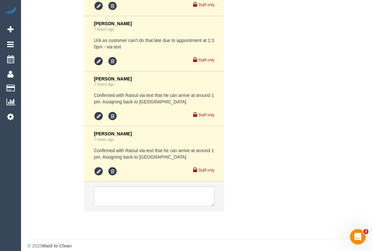
type textarea "Added $14.50 for additional 15 mins - OM"
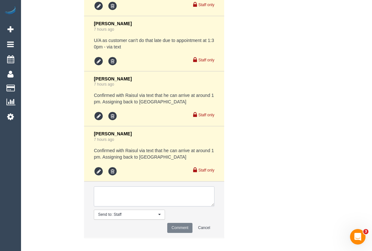
click at [130, 194] on textarea at bounding box center [154, 196] width 120 height 20
type textarea "c"
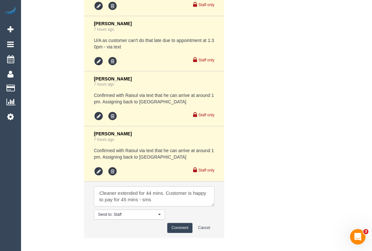
type textarea "Cleaner extended for 44 mins. Customer is happy to pay for 45 mins - sms"
click at [182, 223] on button "Comment" at bounding box center [179, 228] width 25 height 10
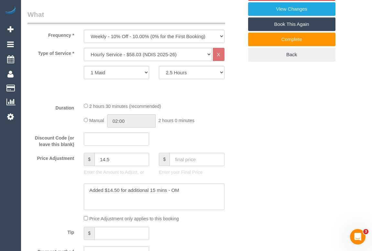
scroll to position [184, 0]
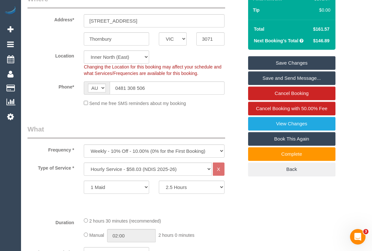
scroll to position [66, 0]
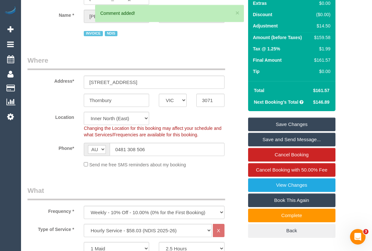
click at [290, 124] on link "Save Changes" at bounding box center [291, 125] width 87 height 14
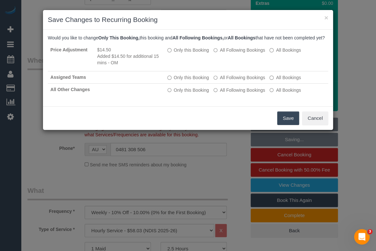
click at [291, 123] on button "Save" at bounding box center [288, 118] width 22 height 14
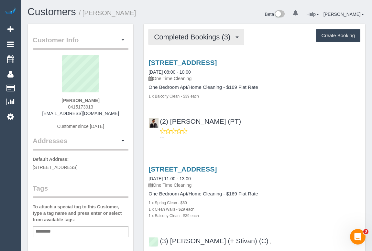
click at [193, 35] on span "Completed Bookings (3)" at bounding box center [193, 37] width 79 height 8
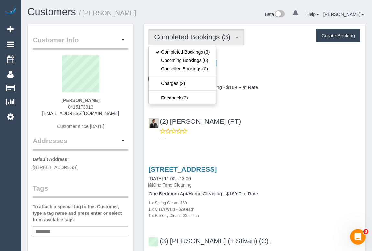
click at [272, 115] on div "(2) [PERSON_NAME] (PT) ---" at bounding box center [253, 126] width 221 height 29
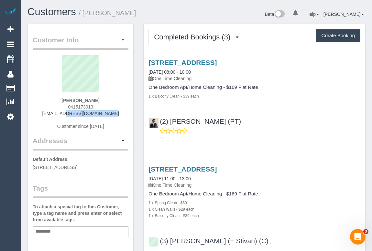
drag, startPoint x: 57, startPoint y: 114, endPoint x: 120, endPoint y: 114, distance: 62.4
click at [120, 114] on div "[PERSON_NAME] 0415173913 [EMAIL_ADDRESS][DOMAIN_NAME] Customer since [DATE]" at bounding box center [81, 95] width 96 height 81
copy link "[EMAIL_ADDRESS][DOMAIN_NAME]"
drag, startPoint x: 45, startPoint y: 115, endPoint x: 118, endPoint y: 119, distance: 73.4
click at [118, 119] on div "Nur Hazirah Abdul Wahab 0415173913 irawahab@gmail.com Customer since 2025" at bounding box center [81, 95] width 96 height 81
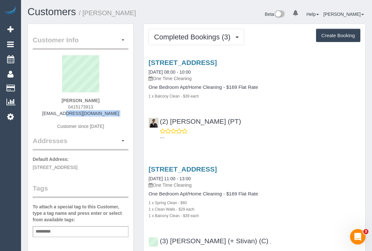
copy div "irawahab@gmail.com"
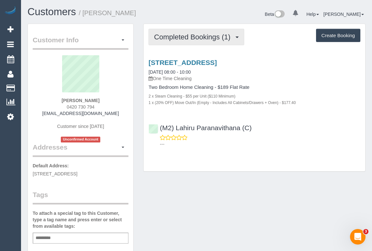
click at [203, 35] on span "Completed Bookings (1)" at bounding box center [193, 37] width 79 height 8
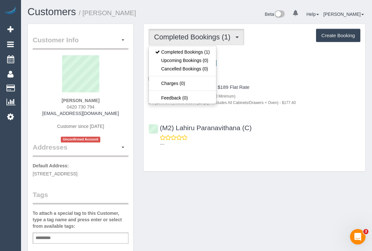
click at [248, 207] on div "Customer Info Edit Contact Info Send Message Email Preferences Special Sales Ta…" at bounding box center [196, 243] width 347 height 439
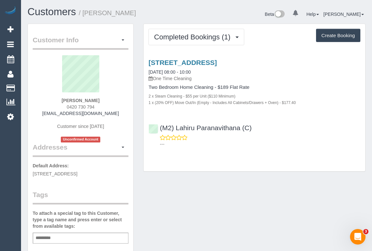
drag, startPoint x: 65, startPoint y: 108, endPoint x: 106, endPoint y: 109, distance: 41.0
click at [106, 109] on div "Nicola Hsu 0420 730 794 nicolahsu1026@gmail.com Customer since 2025 Unconfirmed…" at bounding box center [81, 98] width 96 height 87
copy span "0420 730 794"
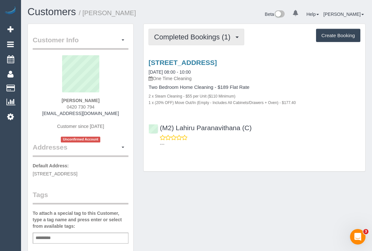
click at [194, 36] on span "Completed Bookings (1)" at bounding box center [193, 37] width 79 height 8
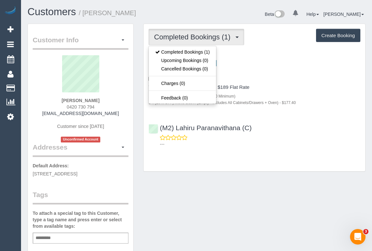
click at [238, 184] on div "Customer Info Edit Contact Info Send Message Email Preferences Special Sales Ta…" at bounding box center [196, 243] width 347 height 439
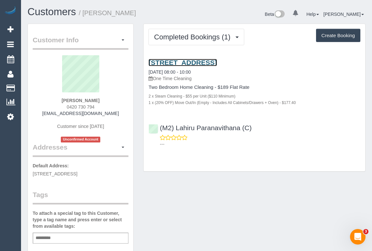
click at [209, 61] on link "24 Glenmorgan Street, Brunswick East, VIC 3057" at bounding box center [182, 62] width 68 height 7
drag, startPoint x: 45, startPoint y: 114, endPoint x: 113, endPoint y: 112, distance: 67.9
click at [113, 112] on div "Nicola Hsu 0420 730 794 nicolahsu1026@gmail.com Customer since 2025 Unconfirmed…" at bounding box center [81, 98] width 96 height 87
copy link "nicolahsu1026@gmail.com"
click at [204, 189] on div "Customer Info Edit Contact Info Send Message Email Preferences Special Sales Ta…" at bounding box center [196, 243] width 347 height 439
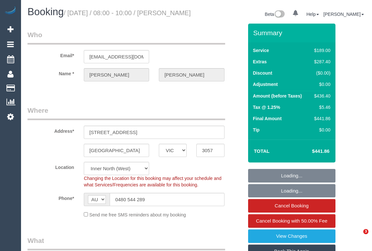
select select "VIC"
select select "number:28"
select select "number:14"
select select "number:19"
select select "number:36"
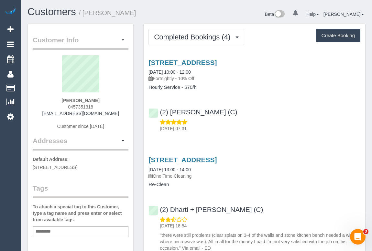
click at [248, 113] on div "(2) [PERSON_NAME] (C) [DATE] 07:31" at bounding box center [253, 117] width 221 height 29
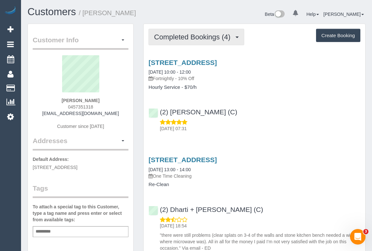
click at [189, 39] on span "Completed Bookings (4)" at bounding box center [193, 37] width 79 height 8
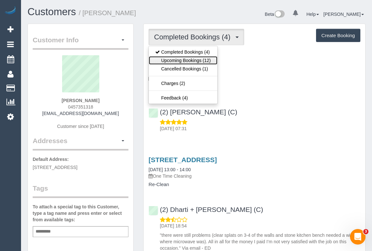
click at [191, 60] on link "Upcoming Bookings (12)" at bounding box center [183, 60] width 68 height 8
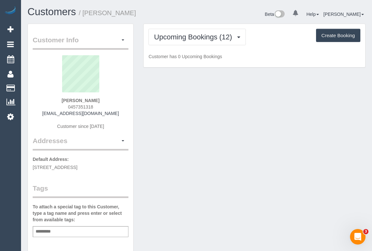
drag, startPoint x: 63, startPoint y: 105, endPoint x: 107, endPoint y: 107, distance: 43.7
click at [107, 107] on div "[PERSON_NAME] 0457351318 [EMAIL_ADDRESS][DOMAIN_NAME] Customer since [DATE]" at bounding box center [81, 95] width 96 height 81
copy span "0457351318"
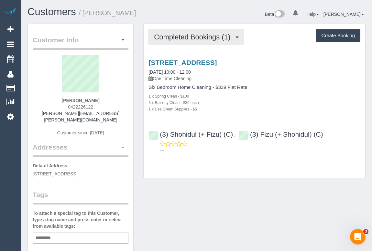
click at [182, 42] on button "Completed Bookings (1)" at bounding box center [196, 37] width 96 height 16
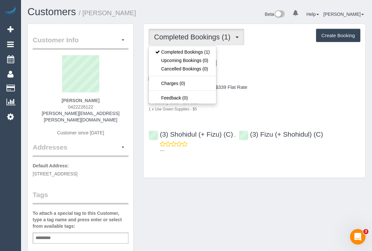
drag, startPoint x: 64, startPoint y: 104, endPoint x: 105, endPoint y: 107, distance: 41.5
click at [105, 107] on div "AMY CARROLL 0422226122 amy.carroll@bigpond.com Customer since 2025" at bounding box center [81, 98] width 96 height 87
copy span "0422226122"
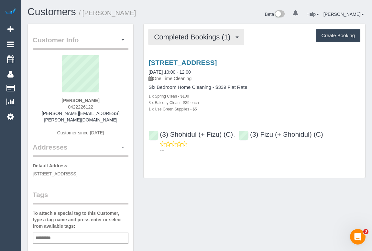
click at [191, 38] on span "Completed Bookings (1)" at bounding box center [193, 37] width 79 height 8
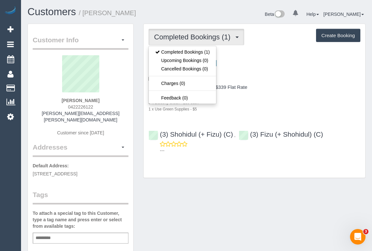
click at [300, 111] on div "1 x Use Green Supplies - $5" at bounding box center [254, 109] width 212 height 6
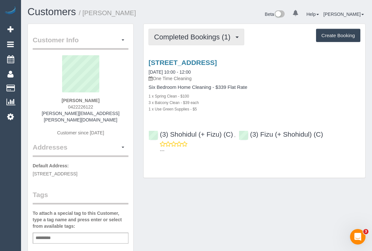
click at [200, 41] on button "Completed Bookings (1)" at bounding box center [196, 37] width 96 height 16
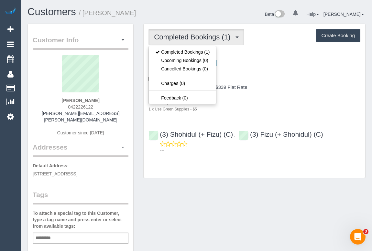
click at [244, 173] on div "Completed Bookings (1) Completed Bookings (1) Upcoming Bookings (0) Cancelled B…" at bounding box center [253, 101] width 221 height 154
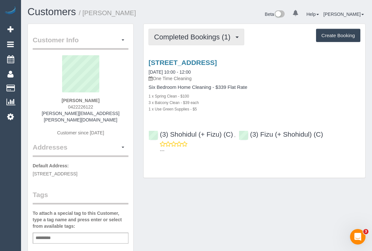
click at [199, 39] on span "Completed Bookings (1)" at bounding box center [193, 37] width 79 height 8
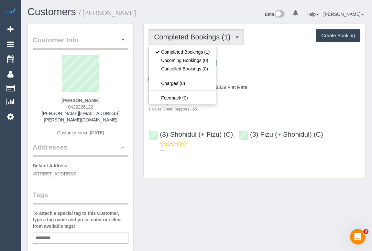
click at [256, 182] on div "Completed Bookings (1) Completed Bookings (1) Upcoming Bookings (0) Cancelled B…" at bounding box center [254, 104] width 232 height 161
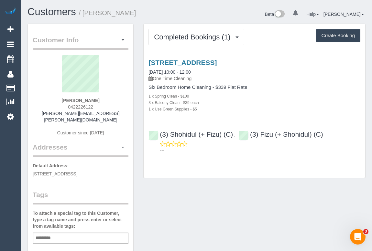
drag, startPoint x: 51, startPoint y: 112, endPoint x: 115, endPoint y: 114, distance: 64.7
click at [115, 114] on div "[PERSON_NAME] 0422226122 [PERSON_NAME][EMAIL_ADDRESS][PERSON_NAME][DOMAIN_NAME]…" at bounding box center [81, 98] width 96 height 87
copy link "[PERSON_NAME][EMAIL_ADDRESS][PERSON_NAME][DOMAIN_NAME]"
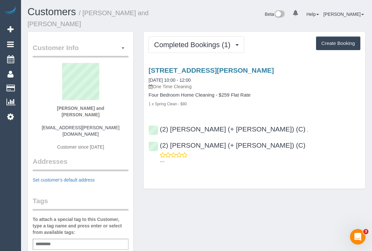
click at [217, 177] on div "Customer Info Edit Contact Info Send Message Email Preferences Special Sales Ta…" at bounding box center [196, 250] width 347 height 438
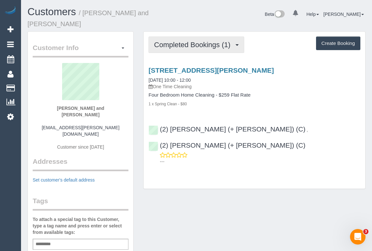
click at [195, 42] on button "Completed Bookings (1)" at bounding box center [196, 45] width 96 height 16
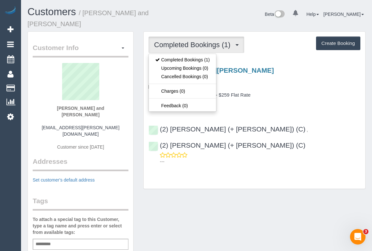
click at [303, 82] on div "34b Mckay Street, Mordialloc, VIC 3195 30/09/2025 10:00 - 12:00 One Time Cleani…" at bounding box center [253, 87] width 221 height 40
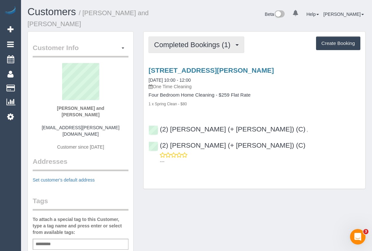
click at [192, 41] on span "Completed Bookings (1)" at bounding box center [193, 45] width 79 height 8
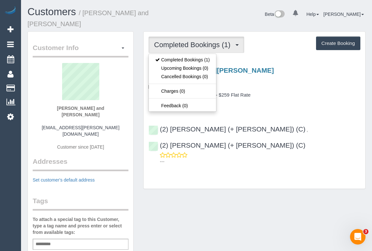
drag, startPoint x: 229, startPoint y: 204, endPoint x: 206, endPoint y: 169, distance: 41.9
click at [229, 204] on div "Customer Info Edit Contact Info Send Message Email Preferences Special Sales Ta…" at bounding box center [196, 250] width 347 height 438
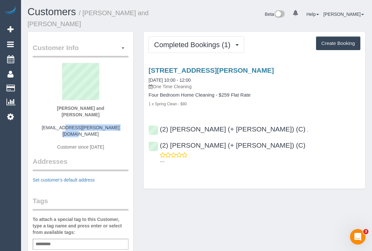
drag, startPoint x: 50, startPoint y: 113, endPoint x: 117, endPoint y: 114, distance: 66.9
click at [117, 114] on div "Matt and Nia Hartson nia.e.hartshorn@gmail.com Customer since 2025" at bounding box center [81, 110] width 96 height 94
copy link "nia.e.hartshorn@gmail.com"
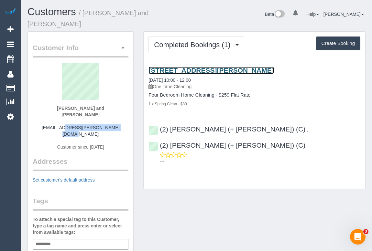
click at [219, 67] on link "34b Mckay Street, Mordialloc, VIC 3195" at bounding box center [210, 70] width 125 height 7
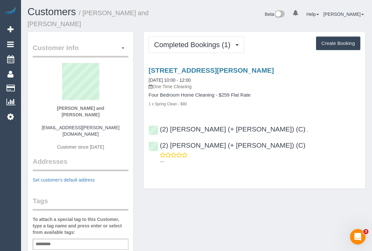
click at [213, 185] on div "Customer Info Edit Contact Info Send Message Email Preferences Special Sales Ta…" at bounding box center [196, 250] width 347 height 438
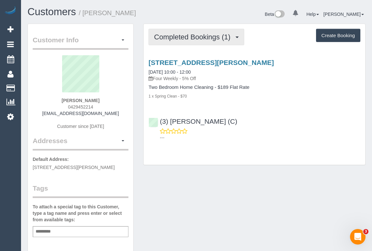
click at [193, 33] on span "Completed Bookings (1)" at bounding box center [193, 37] width 79 height 8
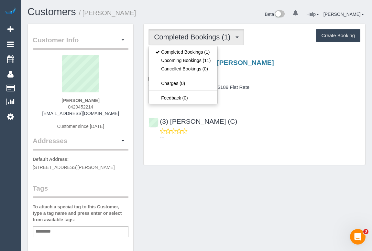
drag, startPoint x: 65, startPoint y: 105, endPoint x: 101, endPoint y: 107, distance: 36.5
click at [101, 107] on div "[PERSON_NAME] 0429452214 [EMAIL_ADDRESS][DOMAIN_NAME] Customer since [DATE]" at bounding box center [81, 95] width 96 height 81
copy span "0429452214"
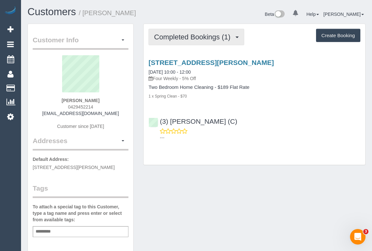
click at [200, 42] on button "Completed Bookings (1)" at bounding box center [196, 37] width 96 height 16
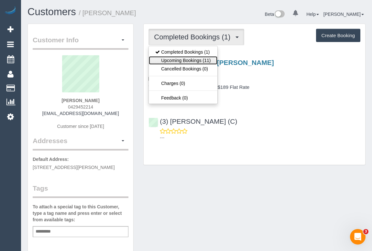
click at [187, 61] on link "Upcoming Bookings (11)" at bounding box center [183, 60] width 68 height 8
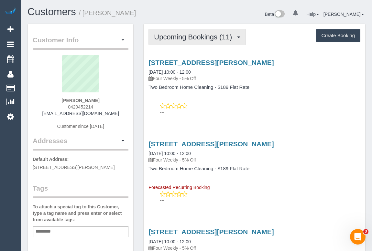
click at [184, 40] on span "Upcoming Bookings (11)" at bounding box center [194, 37] width 81 height 8
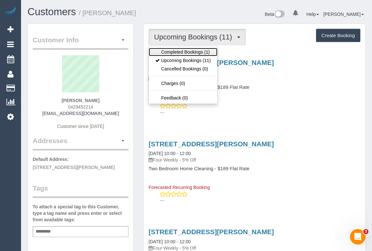
click at [180, 48] on link "Completed Bookings (1)" at bounding box center [183, 52] width 68 height 8
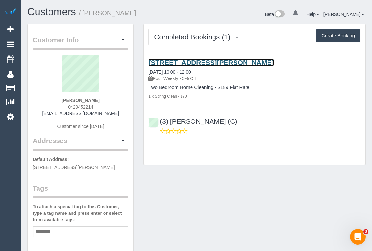
click at [221, 61] on link "[STREET_ADDRESS][PERSON_NAME]" at bounding box center [210, 62] width 125 height 7
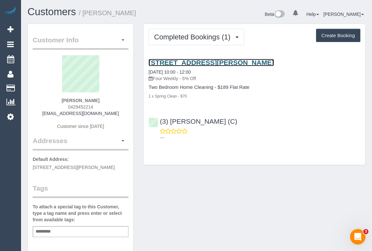
click at [205, 63] on link "[STREET_ADDRESS][PERSON_NAME]" at bounding box center [210, 62] width 125 height 7
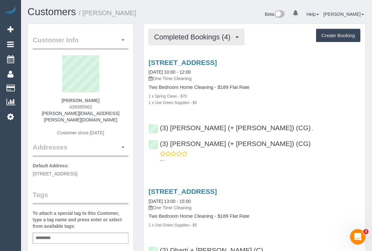
click at [204, 37] on span "Completed Bookings (4)" at bounding box center [193, 37] width 79 height 8
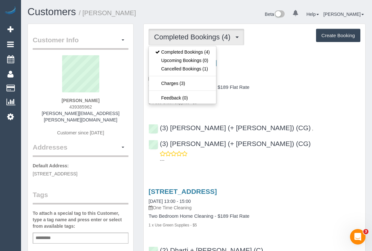
click at [300, 74] on div "31 Mountfield St, Brunswick, VIC 3056 30/09/2025 10:00 - 12:00 One Time Cleaning" at bounding box center [254, 70] width 212 height 23
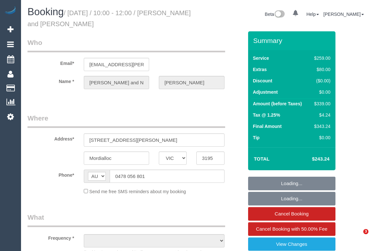
select select "VIC"
select select "object:1330"
select select "string:stripe-pm_1S8rxR2GScqysDRV0eHna4lC"
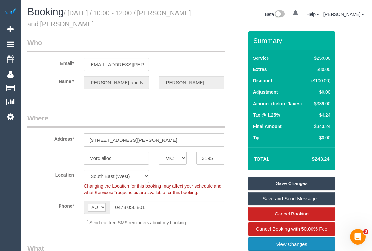
click at [290, 244] on link "View Changes" at bounding box center [291, 245] width 87 height 14
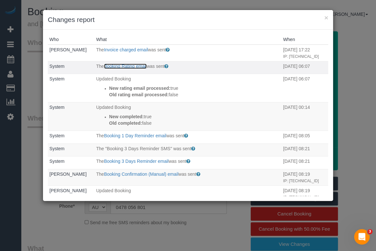
click at [114, 69] on link "Booking Rating email" at bounding box center [125, 66] width 43 height 5
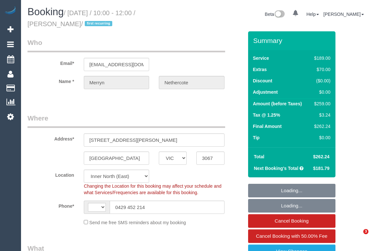
select select "VIC"
select select "object:777"
select select "string:AU"
select select "string:stripe-pm_1S9GsS2GScqysDRVEZqnjPly"
select select "number:28"
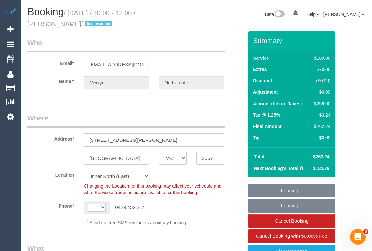
select select "number:14"
select select "number:19"
select select "number:22"
select select "number:34"
select select "number:13"
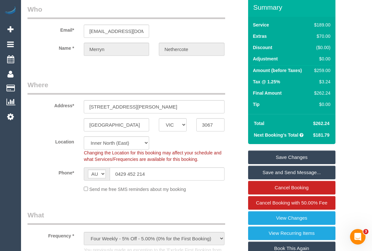
scroll to position [58, 0]
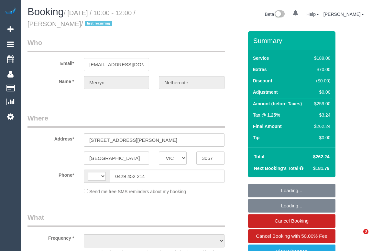
select select "VIC"
select select "string:stripe-pm_1S9GsS2GScqysDRVEZqnjPly"
select select "number:28"
select select "number:14"
select select "number:19"
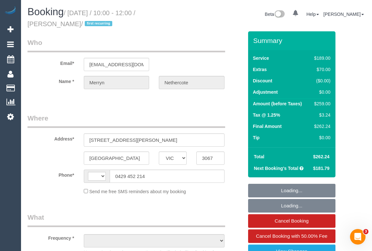
select select "number:22"
select select "number:34"
select select "number:13"
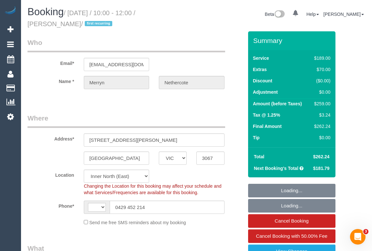
select select "string:AU"
select select "object:1717"
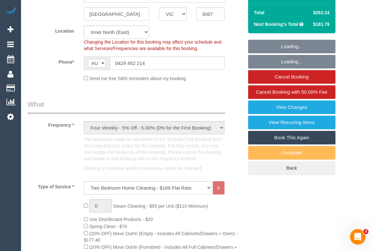
scroll to position [147, 0]
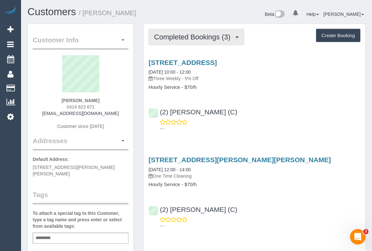
click at [194, 39] on span "Completed Bookings (3)" at bounding box center [193, 37] width 79 height 8
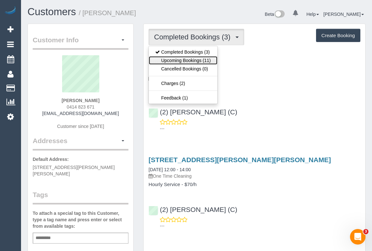
click at [191, 62] on link "Upcoming Bookings (11)" at bounding box center [183, 60] width 68 height 8
